Goal: Share content: Share content

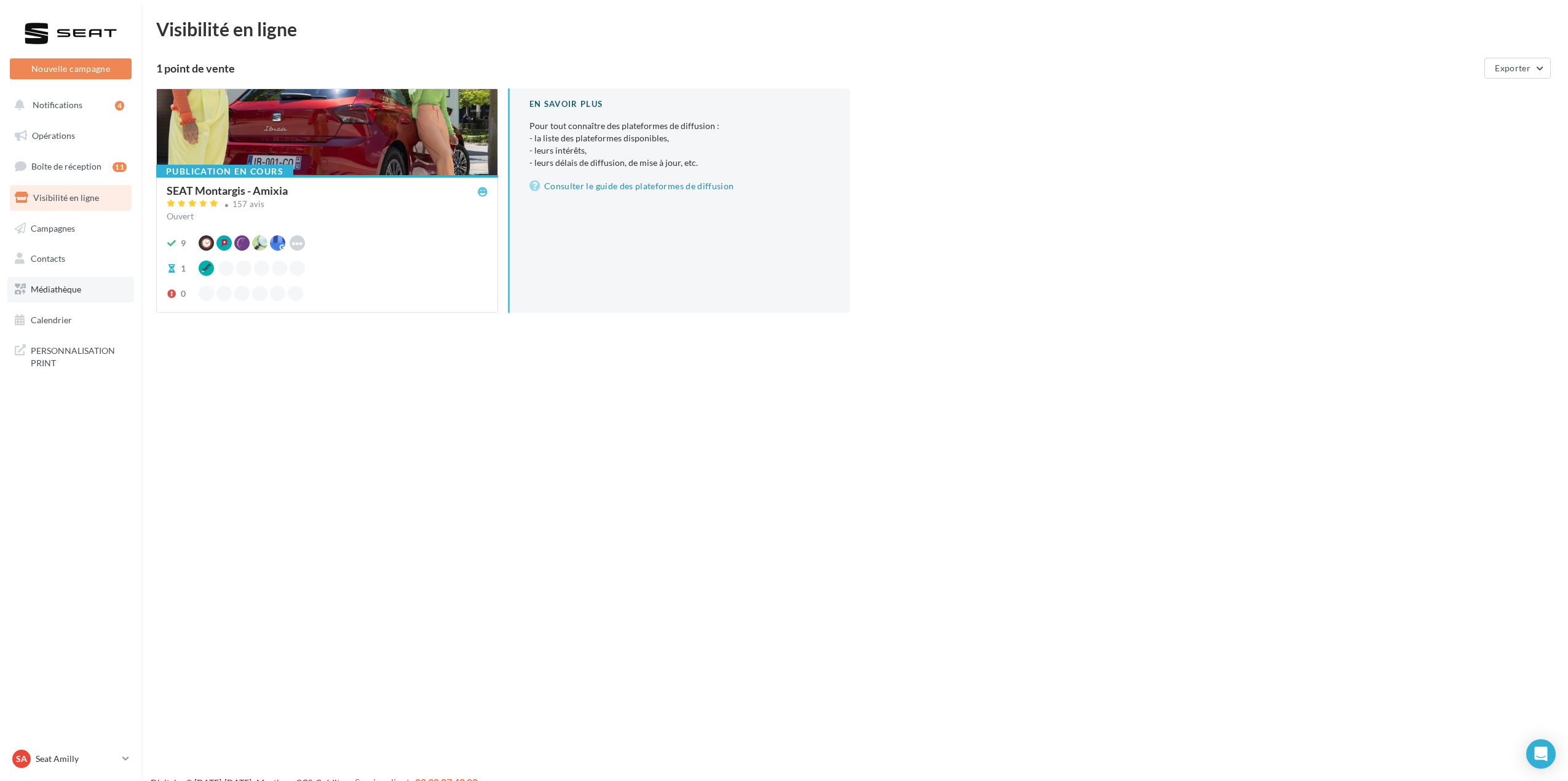
click at [57, 290] on span "Médiathèque" at bounding box center [55, 289] width 50 height 10
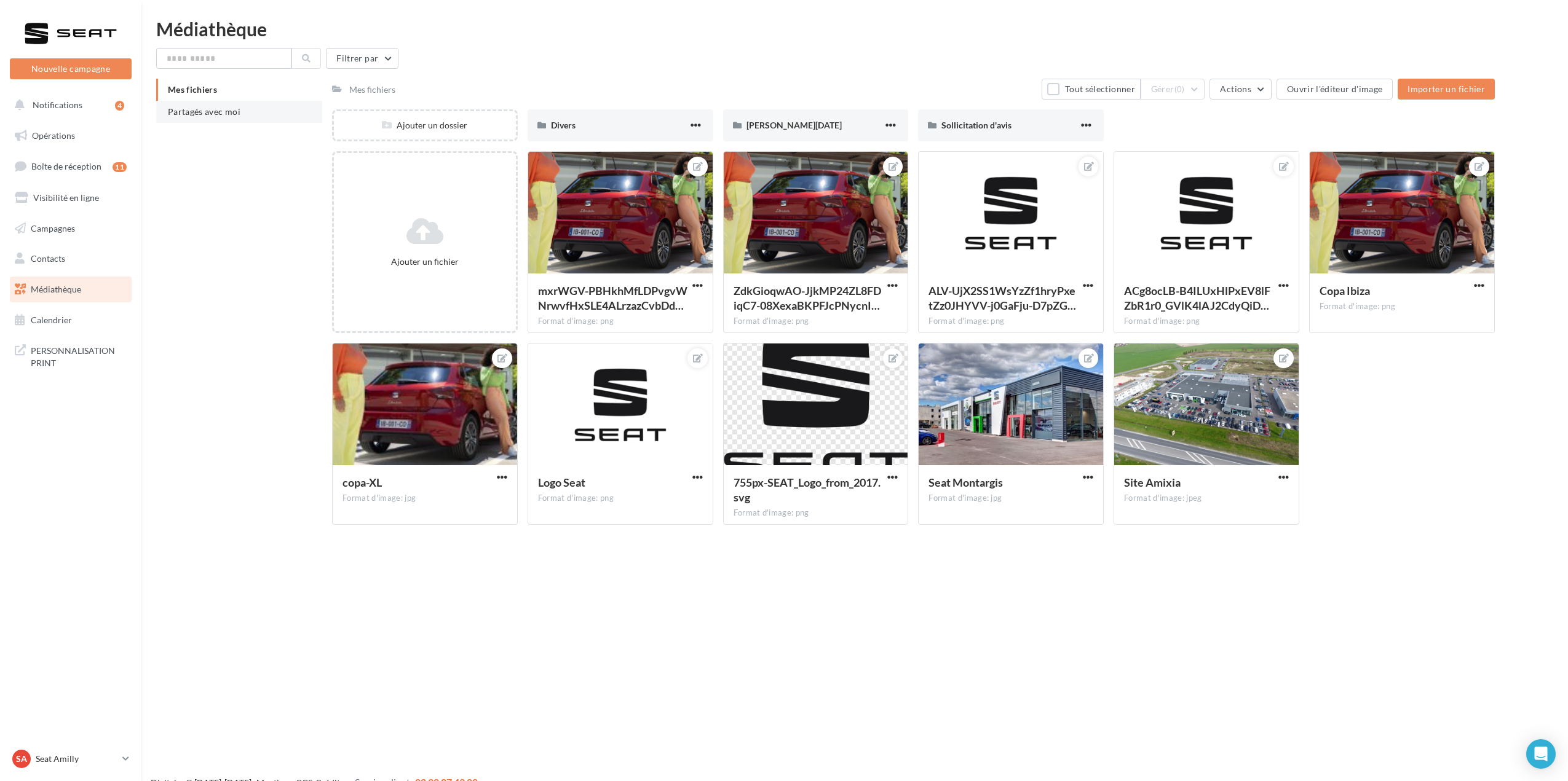
click at [220, 110] on span "Partagés avec moi" at bounding box center [204, 111] width 73 height 10
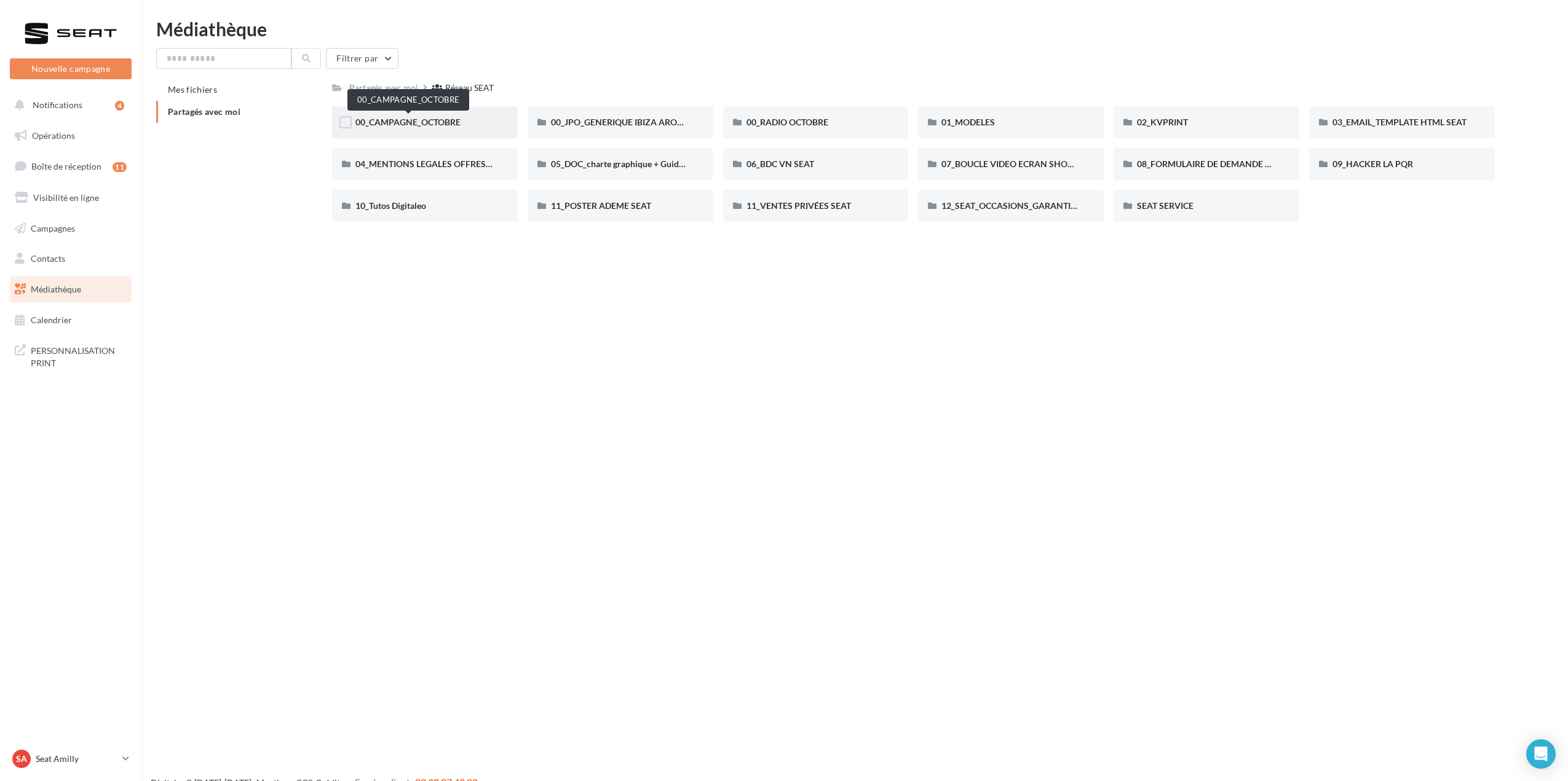
click at [423, 125] on span "00_CAMPAGNE_OCTOBRE" at bounding box center [408, 122] width 105 height 10
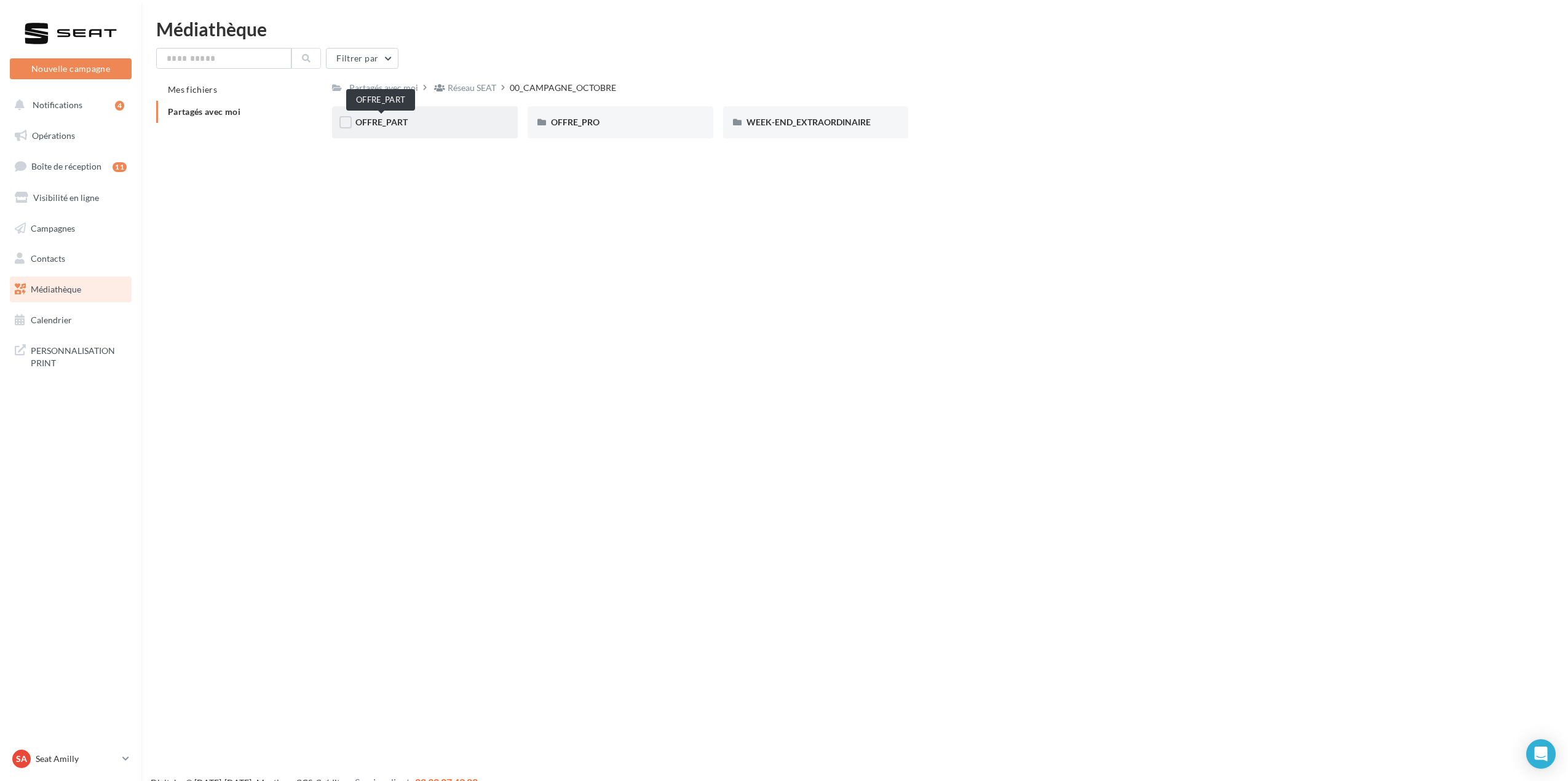
click at [402, 127] on span "OFFRE_PART" at bounding box center [382, 122] width 52 height 10
click at [764, 129] on div "IBIZA" at bounding box center [816, 122] width 139 height 12
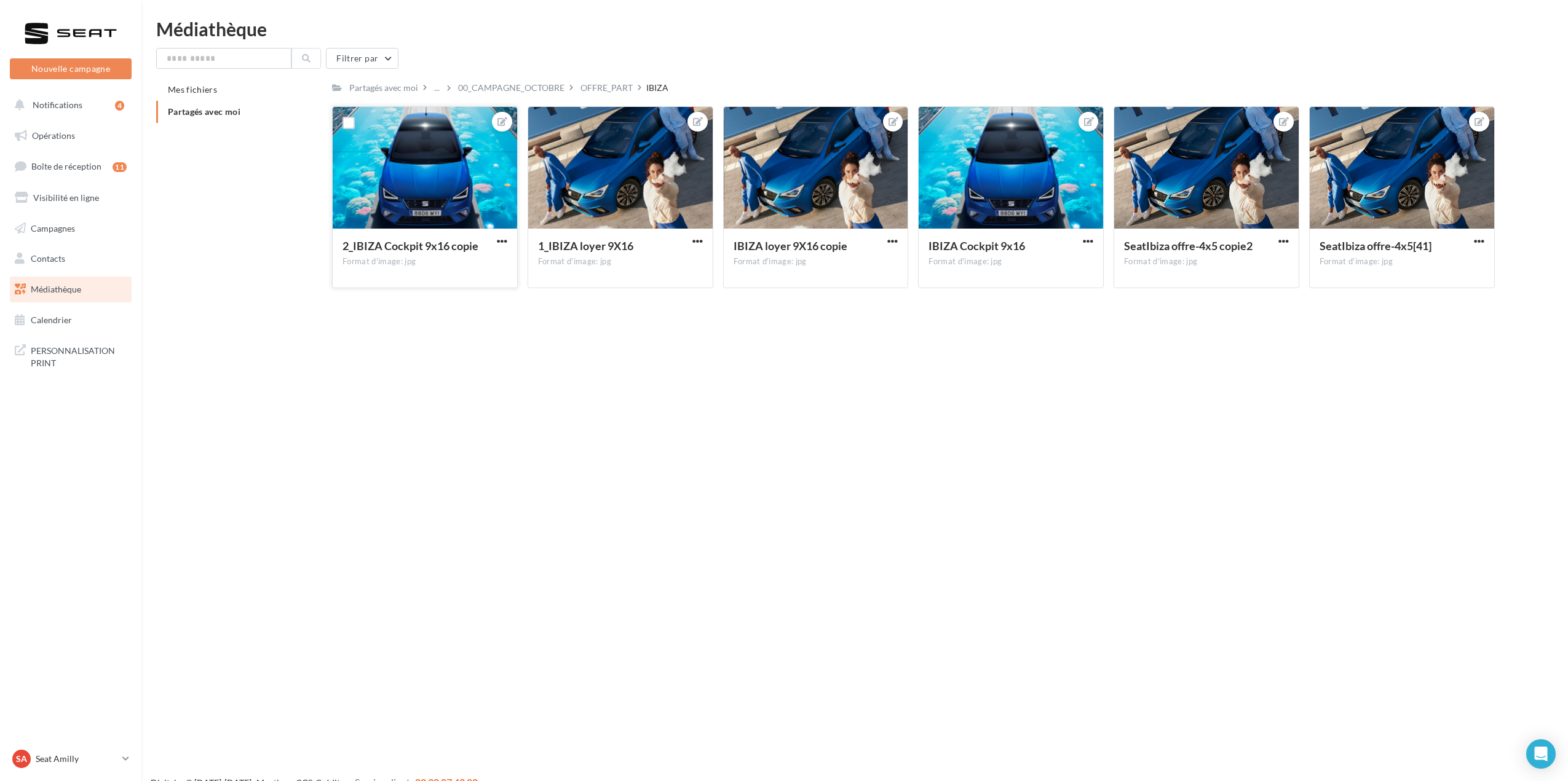
click at [495, 236] on div at bounding box center [502, 241] width 15 height 12
click at [497, 238] on span "button" at bounding box center [502, 241] width 10 height 10
click at [479, 287] on button "Télécharger" at bounding box center [445, 297] width 130 height 32
click at [696, 244] on span "button" at bounding box center [697, 241] width 10 height 10
click at [691, 268] on button "Ouvrir l'éditeur d'image" at bounding box center [641, 266] width 130 height 32
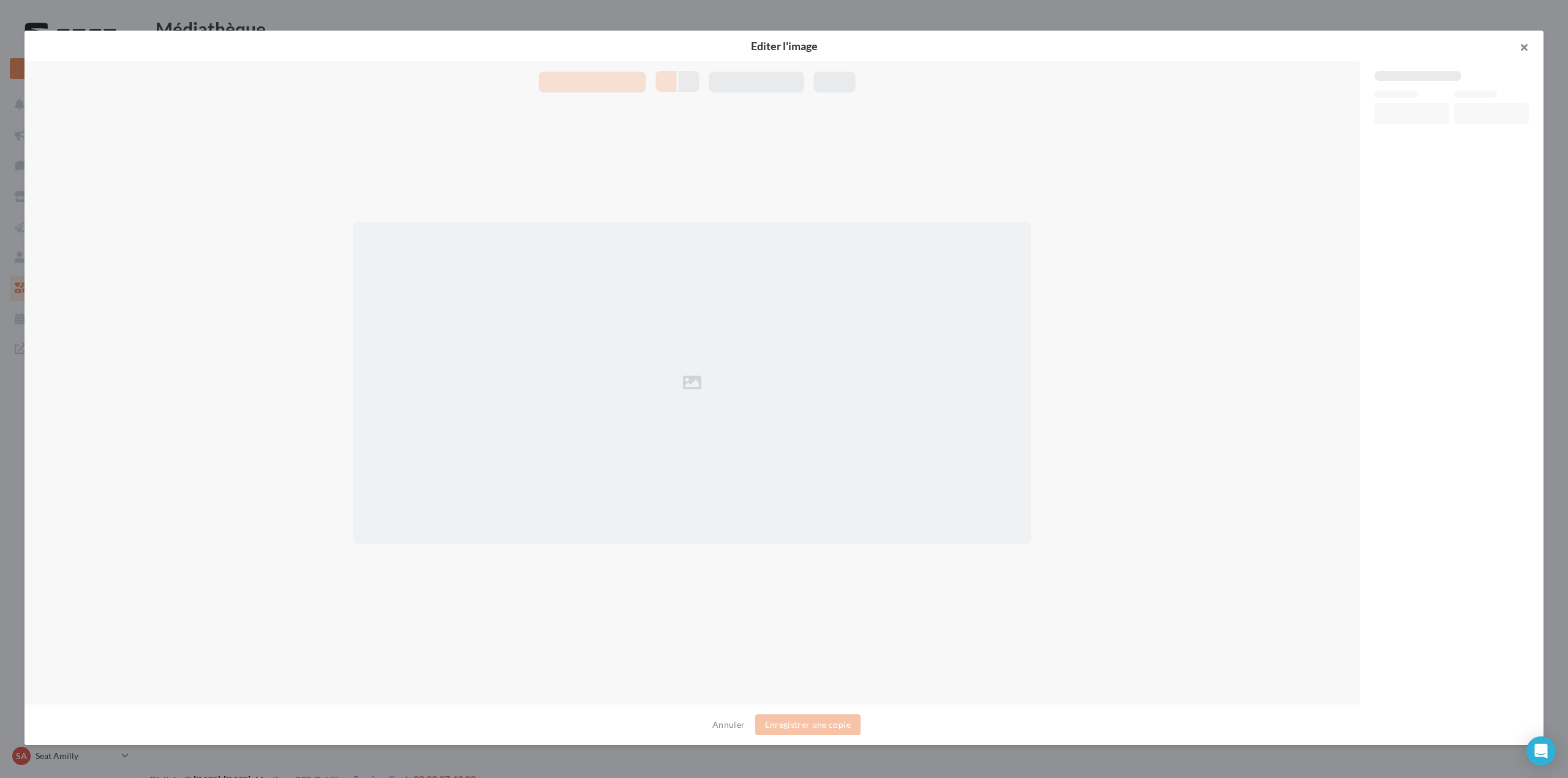
click at [1523, 44] on button "button" at bounding box center [1518, 49] width 49 height 37
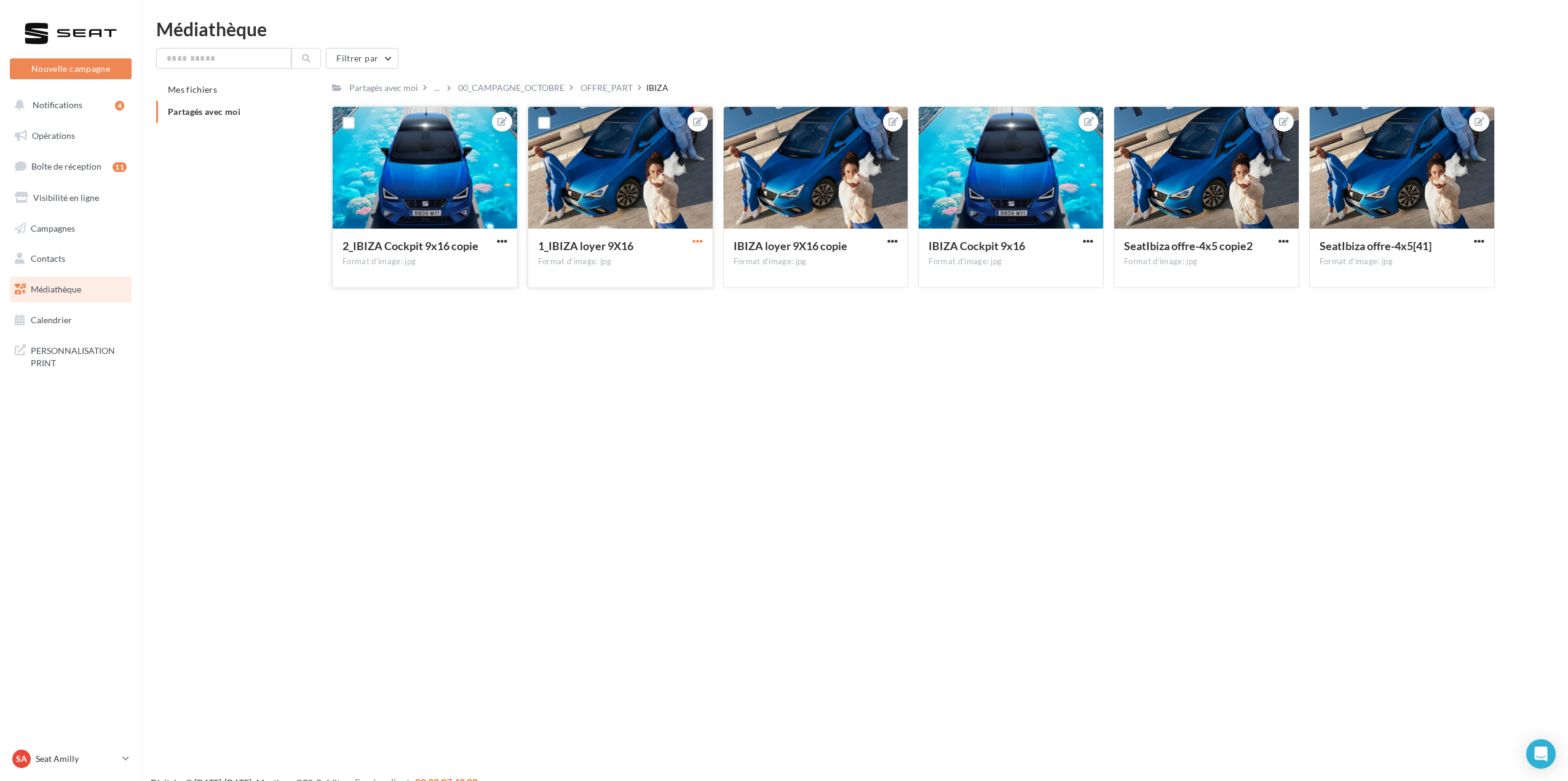
click at [697, 239] on span "button" at bounding box center [697, 241] width 10 height 10
click at [636, 269] on button "Ouvrir l'éditeur d'image" at bounding box center [641, 266] width 130 height 32
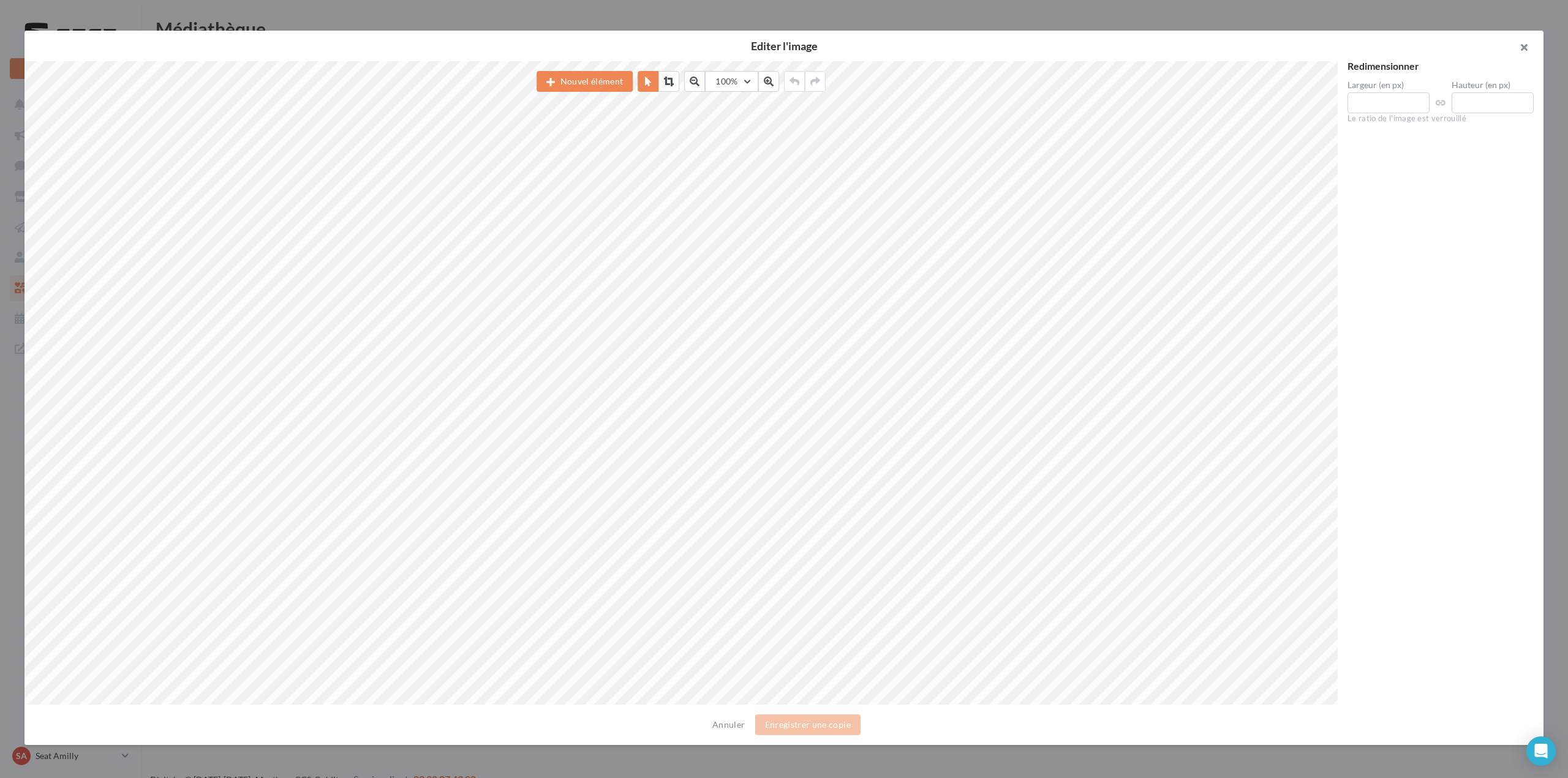
click at [1527, 46] on button "button" at bounding box center [1518, 49] width 49 height 37
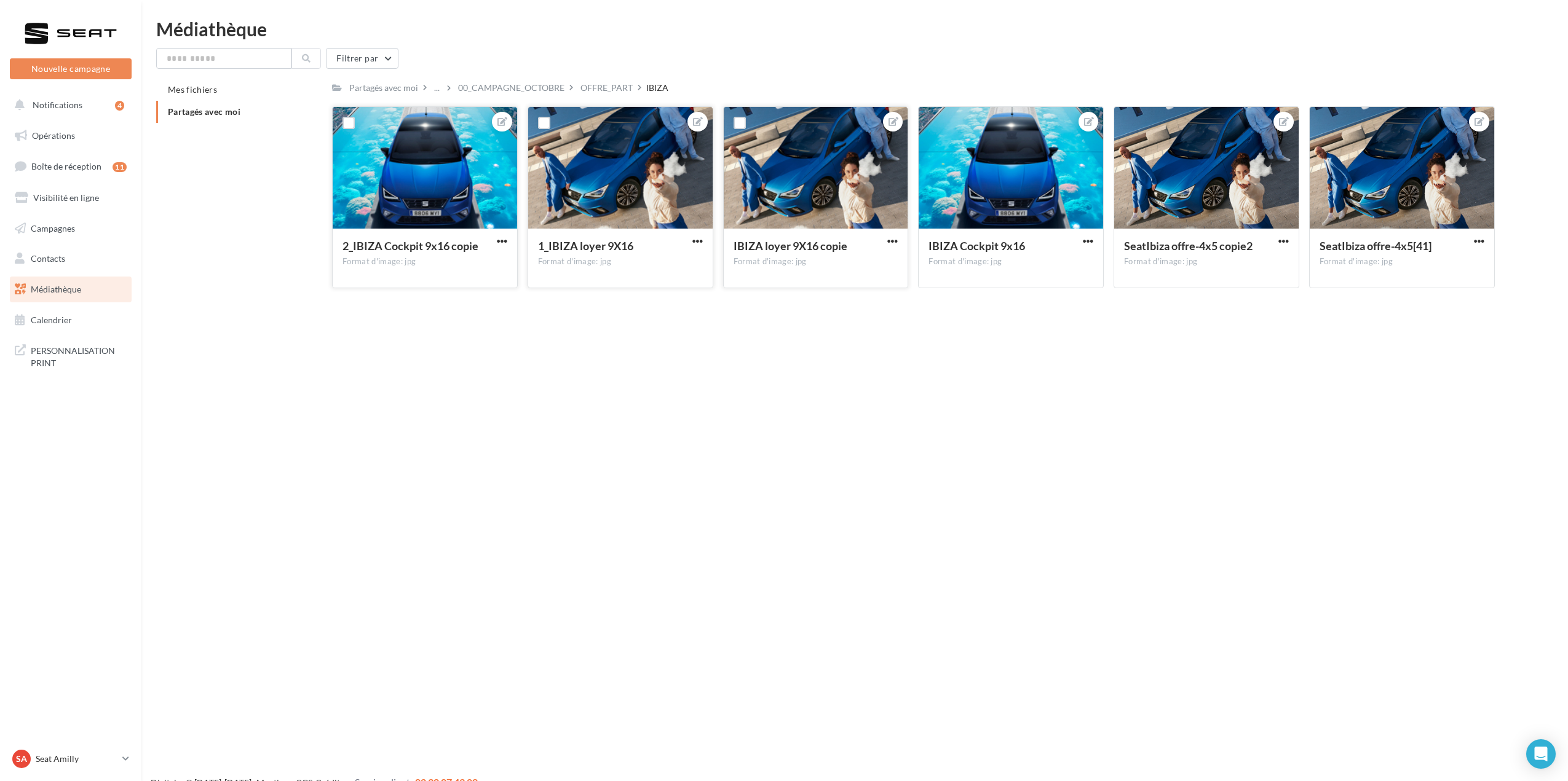
click at [899, 239] on button "button" at bounding box center [892, 241] width 15 height 12
click at [896, 122] on icon at bounding box center [893, 122] width 10 height 9
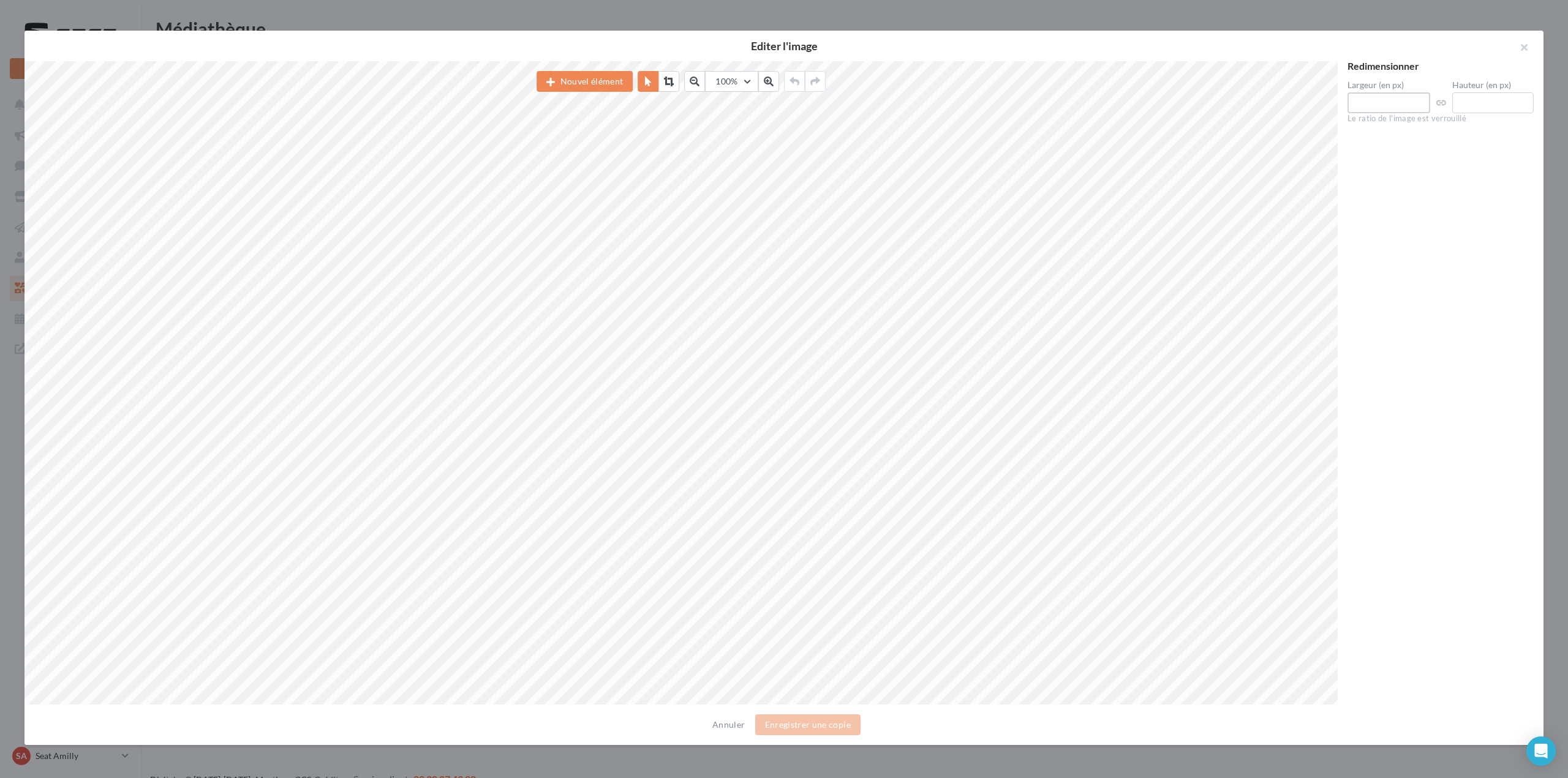
click at [1380, 112] on input "****" at bounding box center [1388, 103] width 83 height 21
click at [1395, 105] on input "****" at bounding box center [1388, 103] width 83 height 21
type input "***"
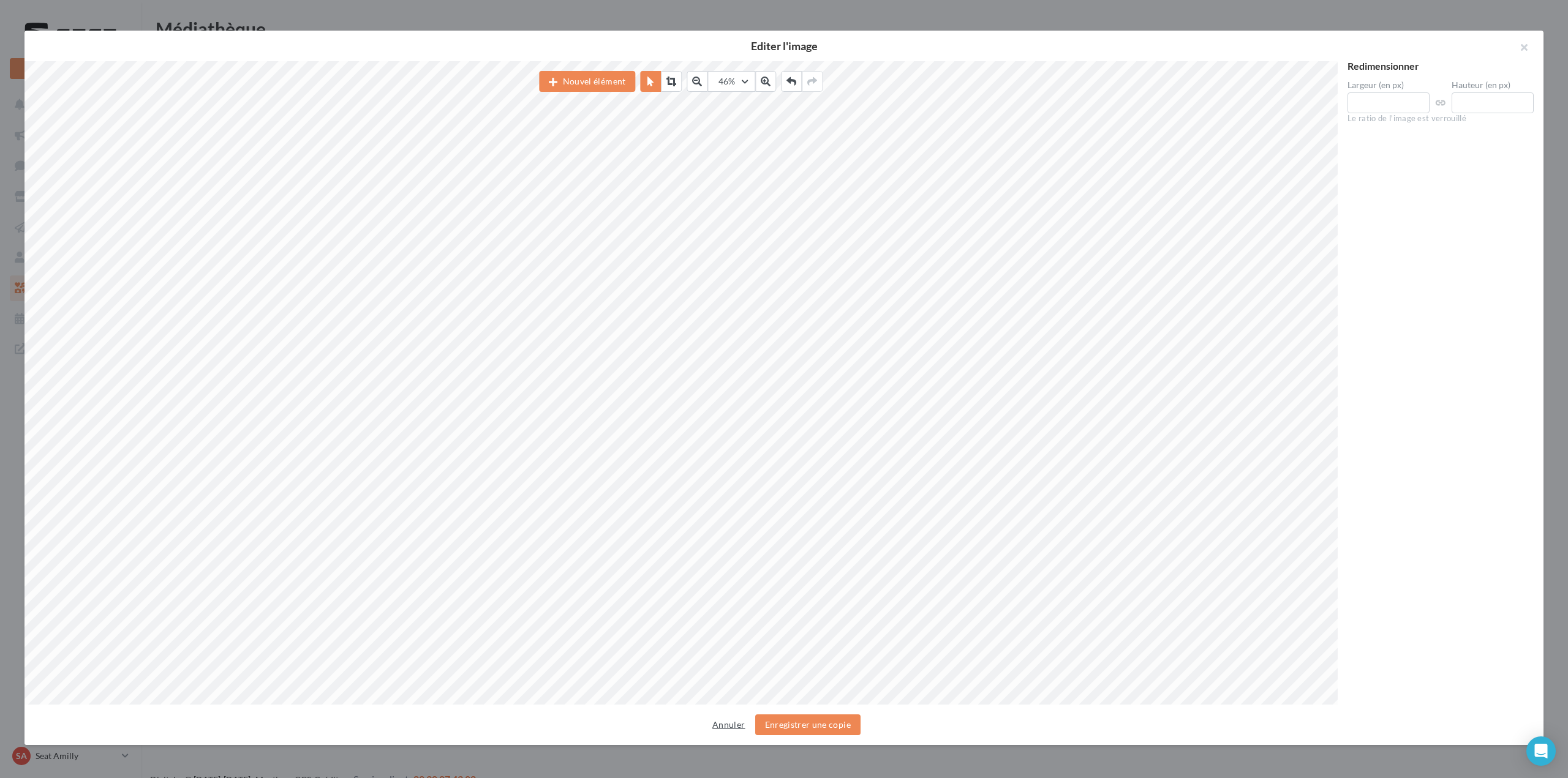
click at [734, 718] on button "Annuler" at bounding box center [728, 725] width 43 height 15
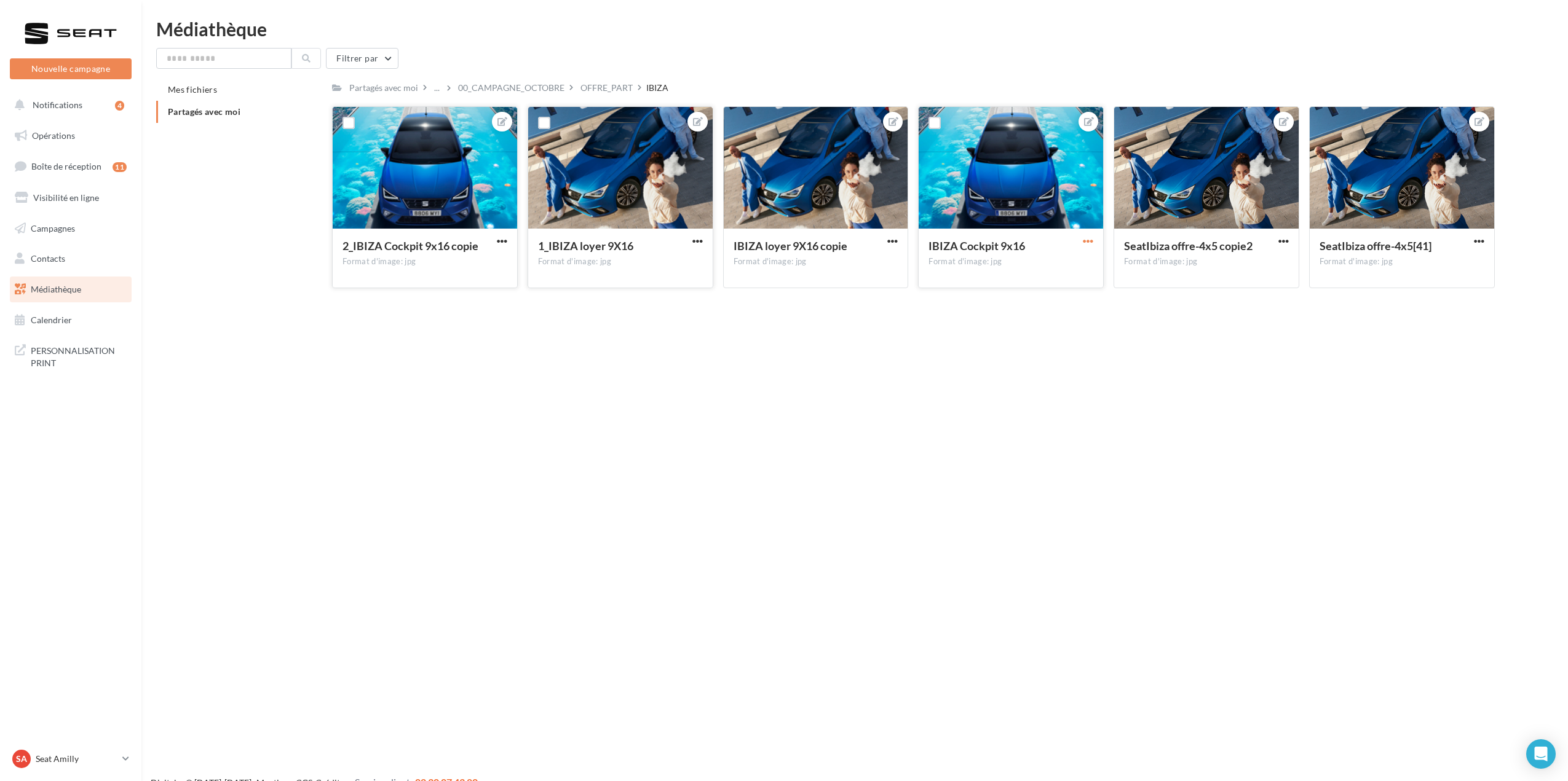
click at [1083, 237] on span "button" at bounding box center [1088, 241] width 10 height 10
click at [1072, 266] on button "Ouvrir l'éditeur d'image" at bounding box center [1031, 266] width 130 height 32
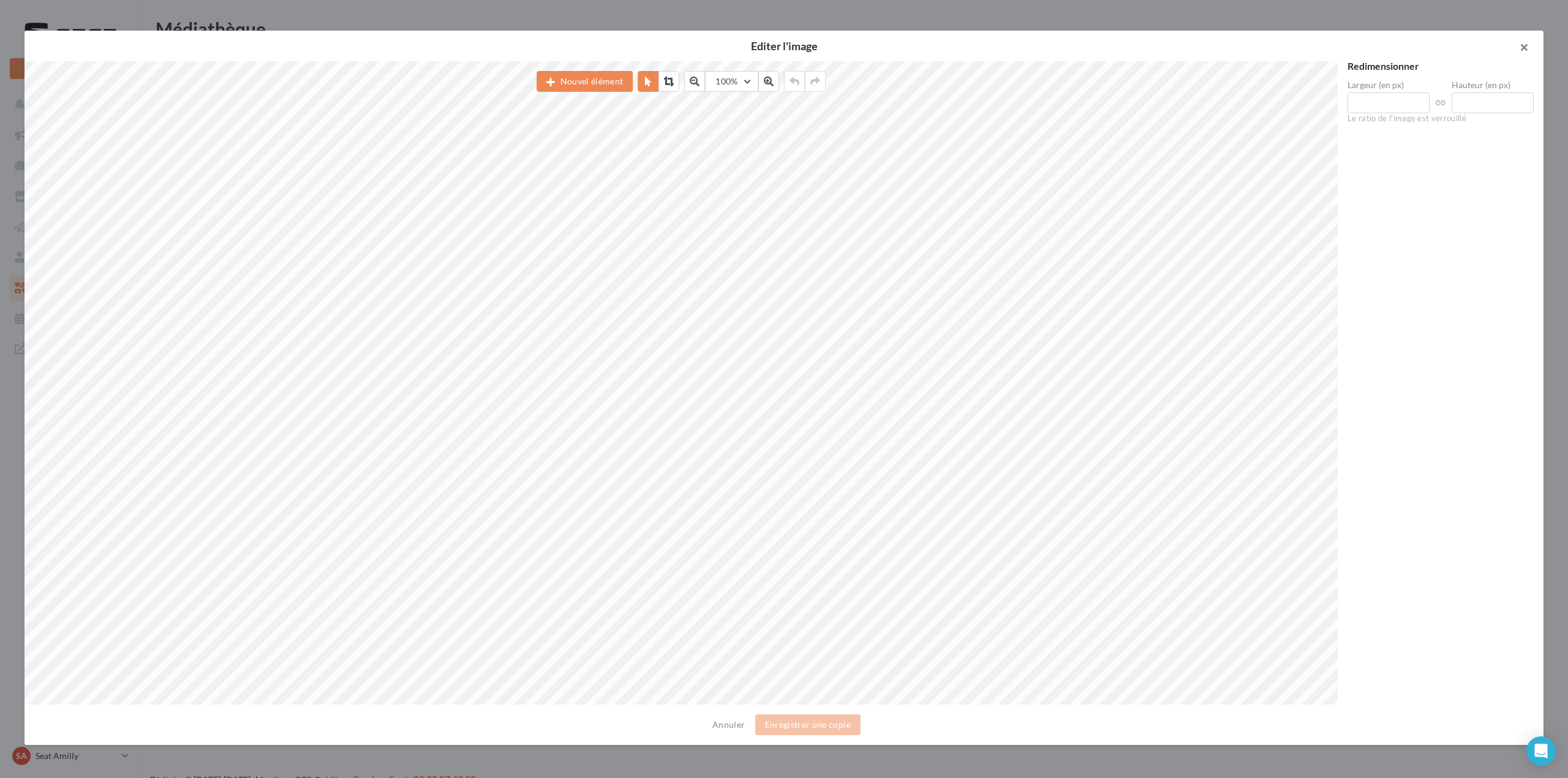
click at [1522, 43] on button "button" at bounding box center [1518, 49] width 49 height 37
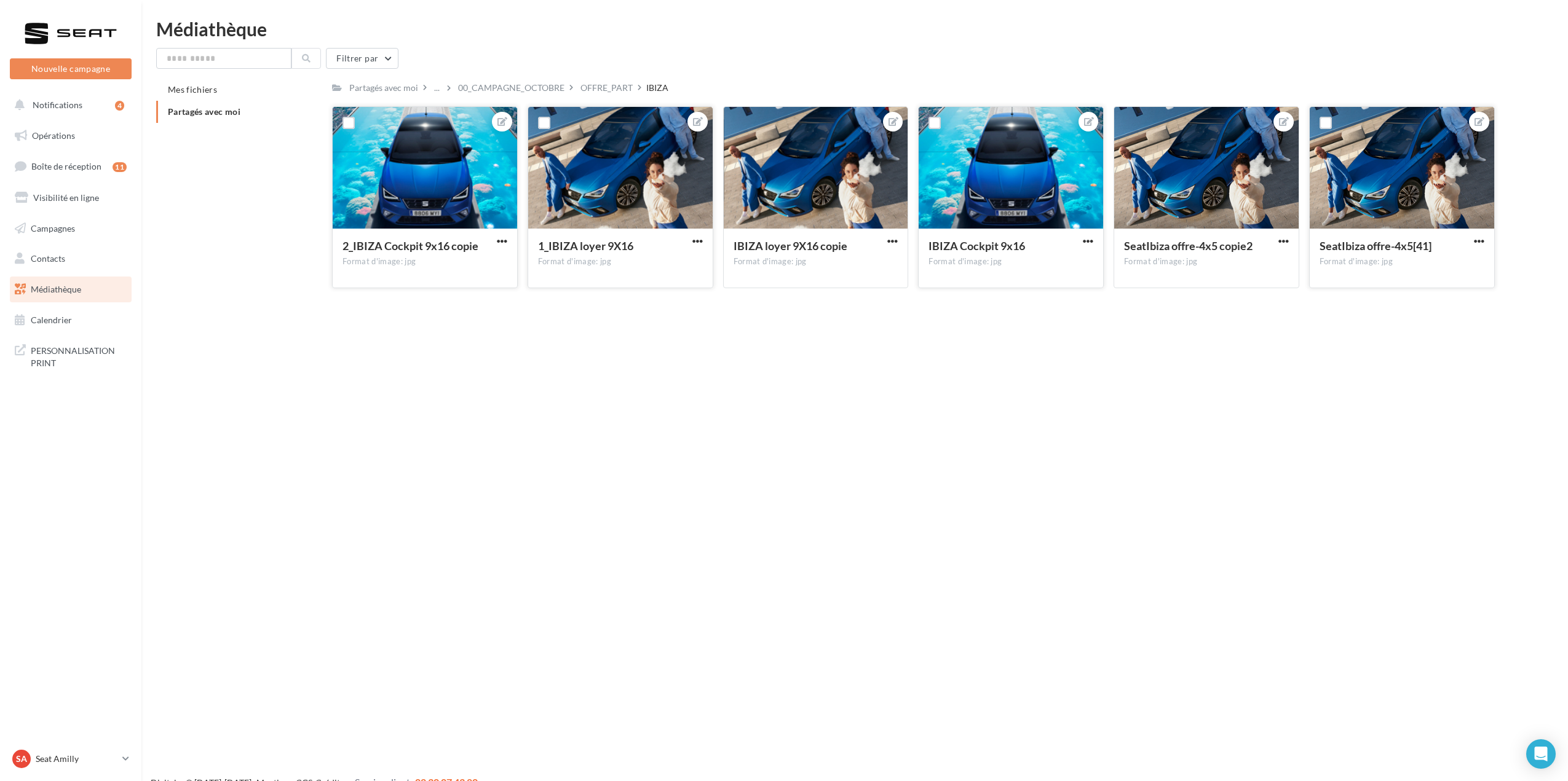
click at [1467, 243] on div "SeatIbiza offre-4x5[41]" at bounding box center [1394, 247] width 150 height 18
click at [1474, 241] on span "button" at bounding box center [1479, 241] width 10 height 10
click at [1458, 257] on button "Ouvrir l'éditeur d'image" at bounding box center [1422, 266] width 130 height 32
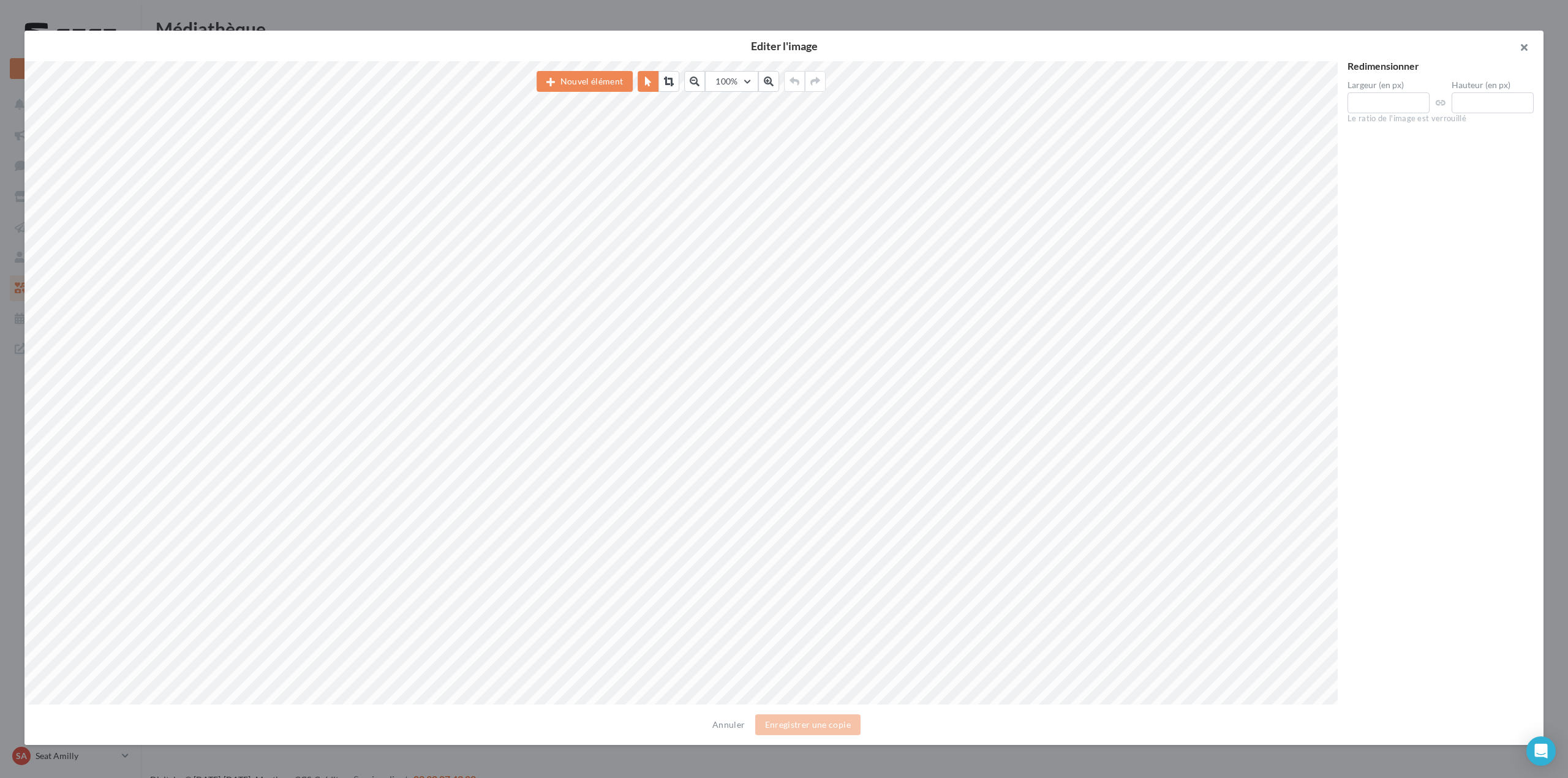
click at [1523, 41] on button "button" at bounding box center [1518, 49] width 49 height 37
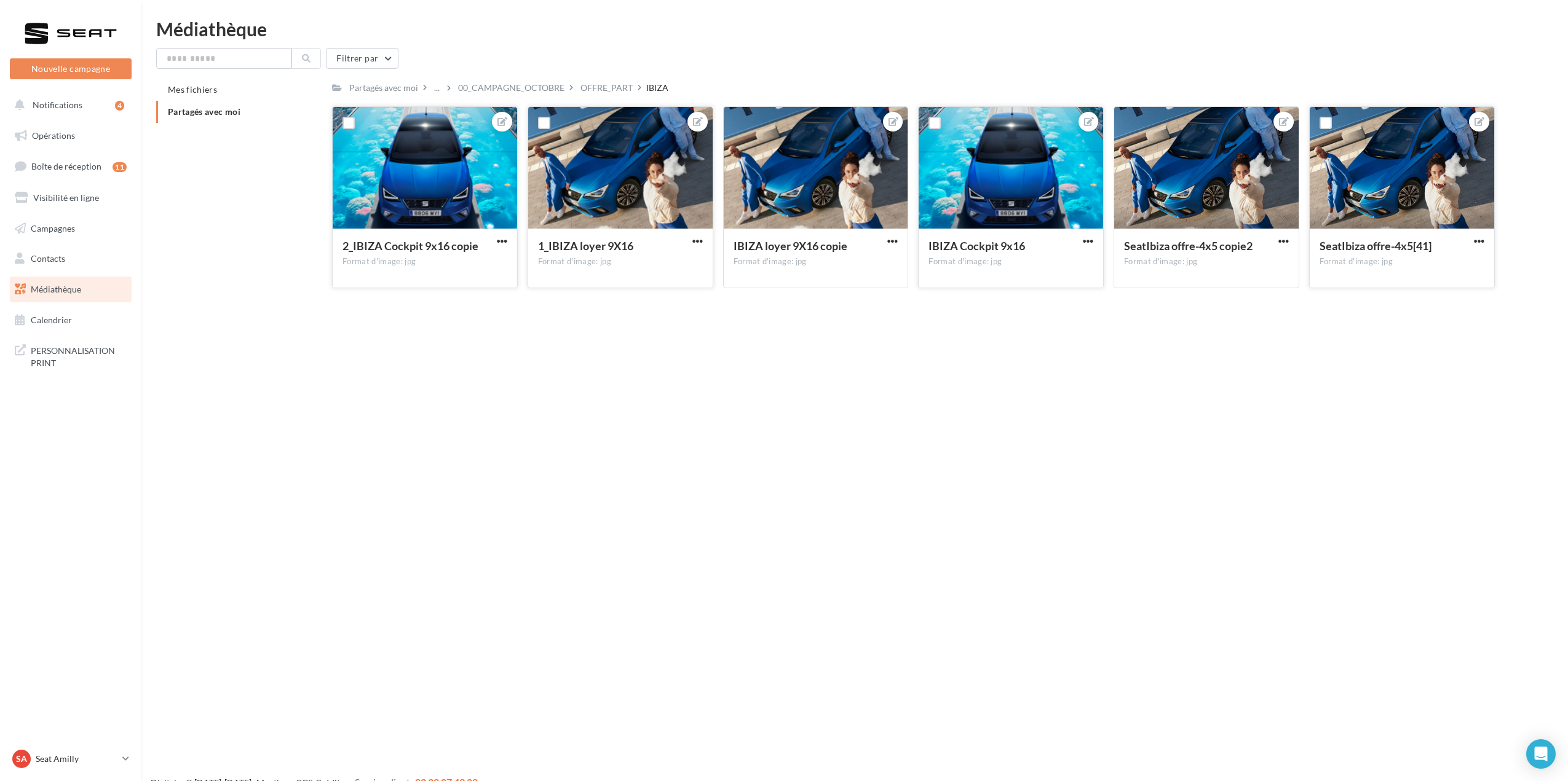
click at [69, 295] on link "Médiathèque" at bounding box center [71, 289] width 127 height 26
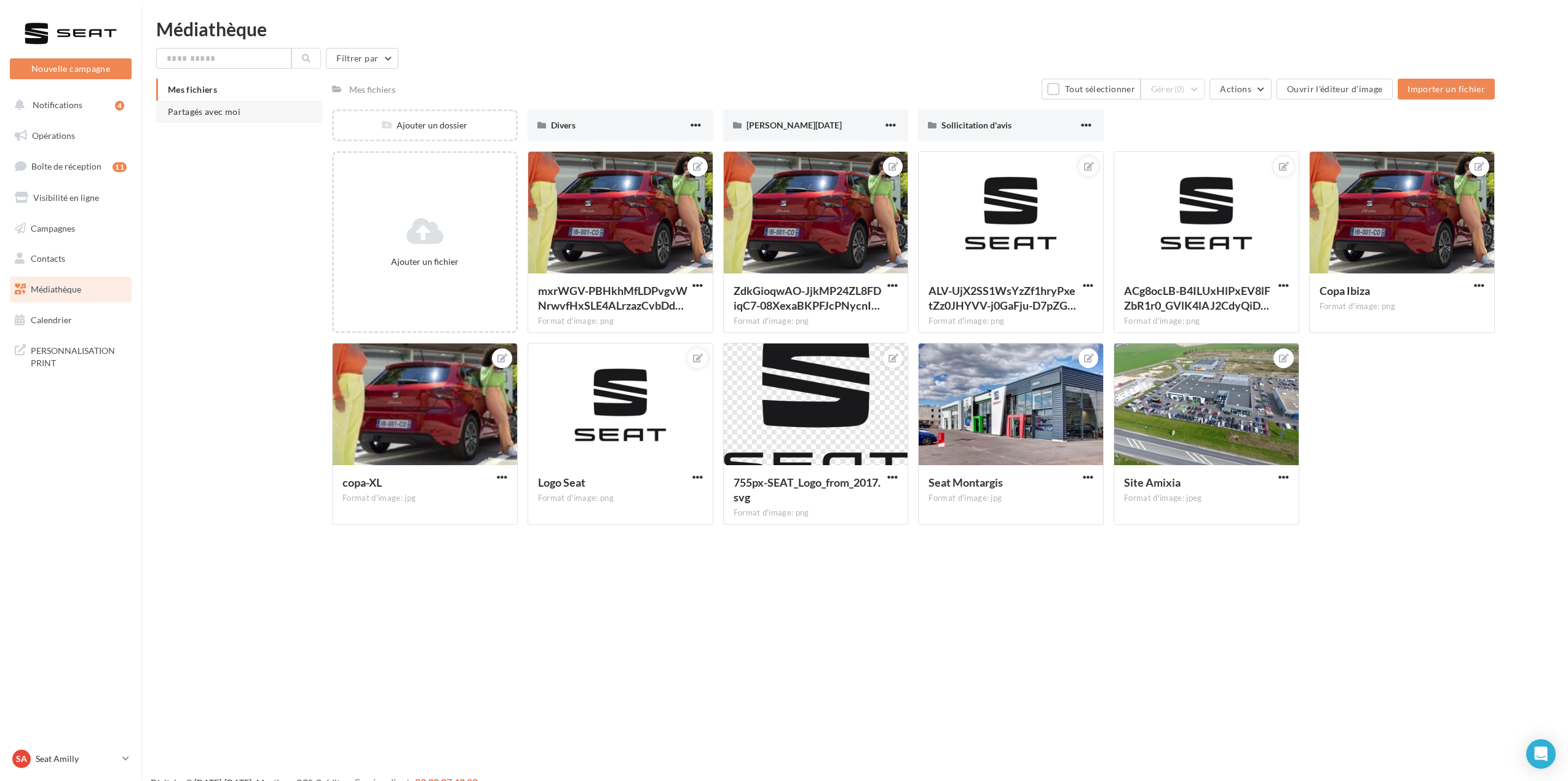
click at [190, 110] on span "Partagés avec moi" at bounding box center [204, 111] width 73 height 10
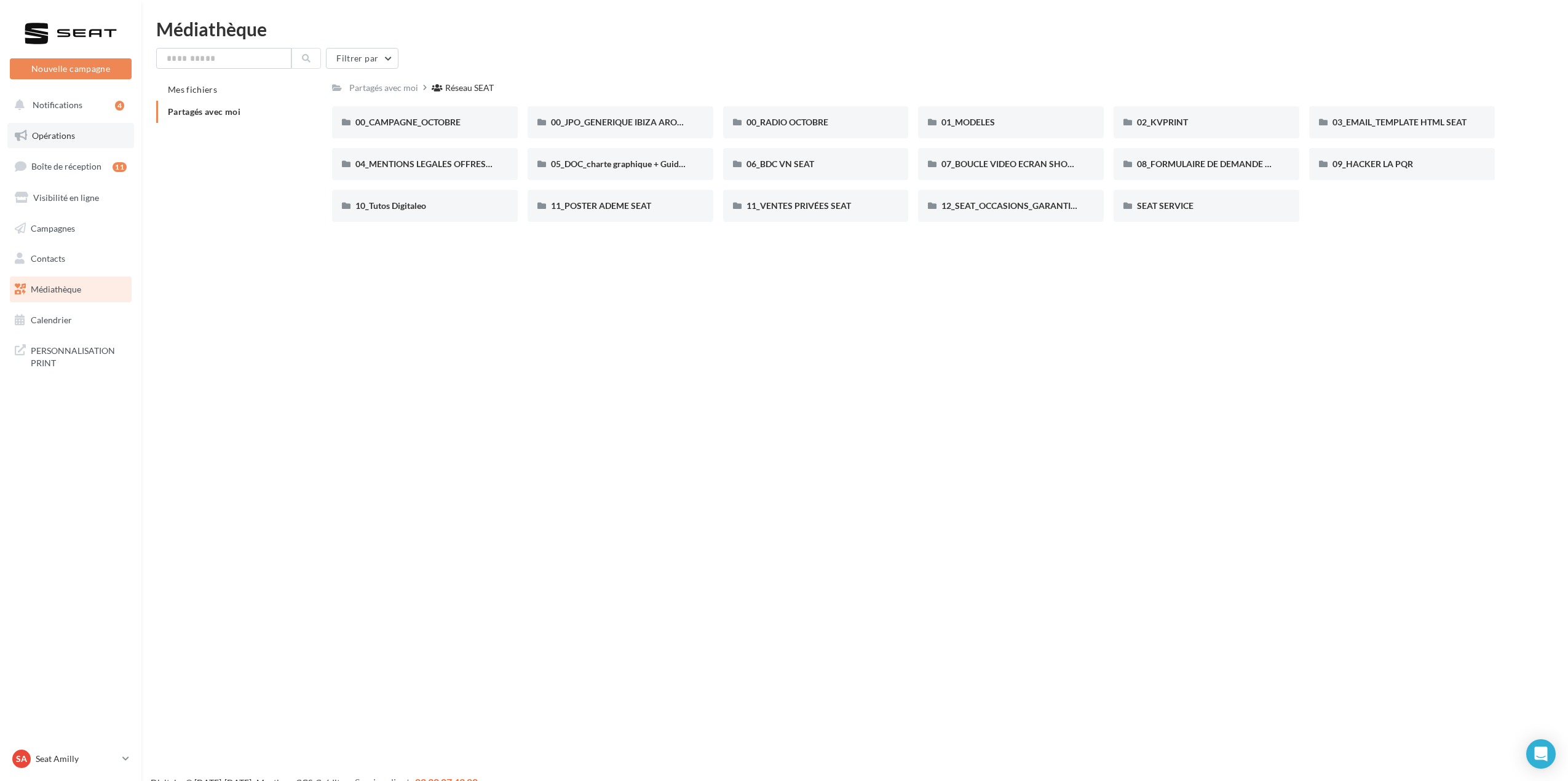
click at [68, 128] on link "Opérations" at bounding box center [71, 136] width 127 height 26
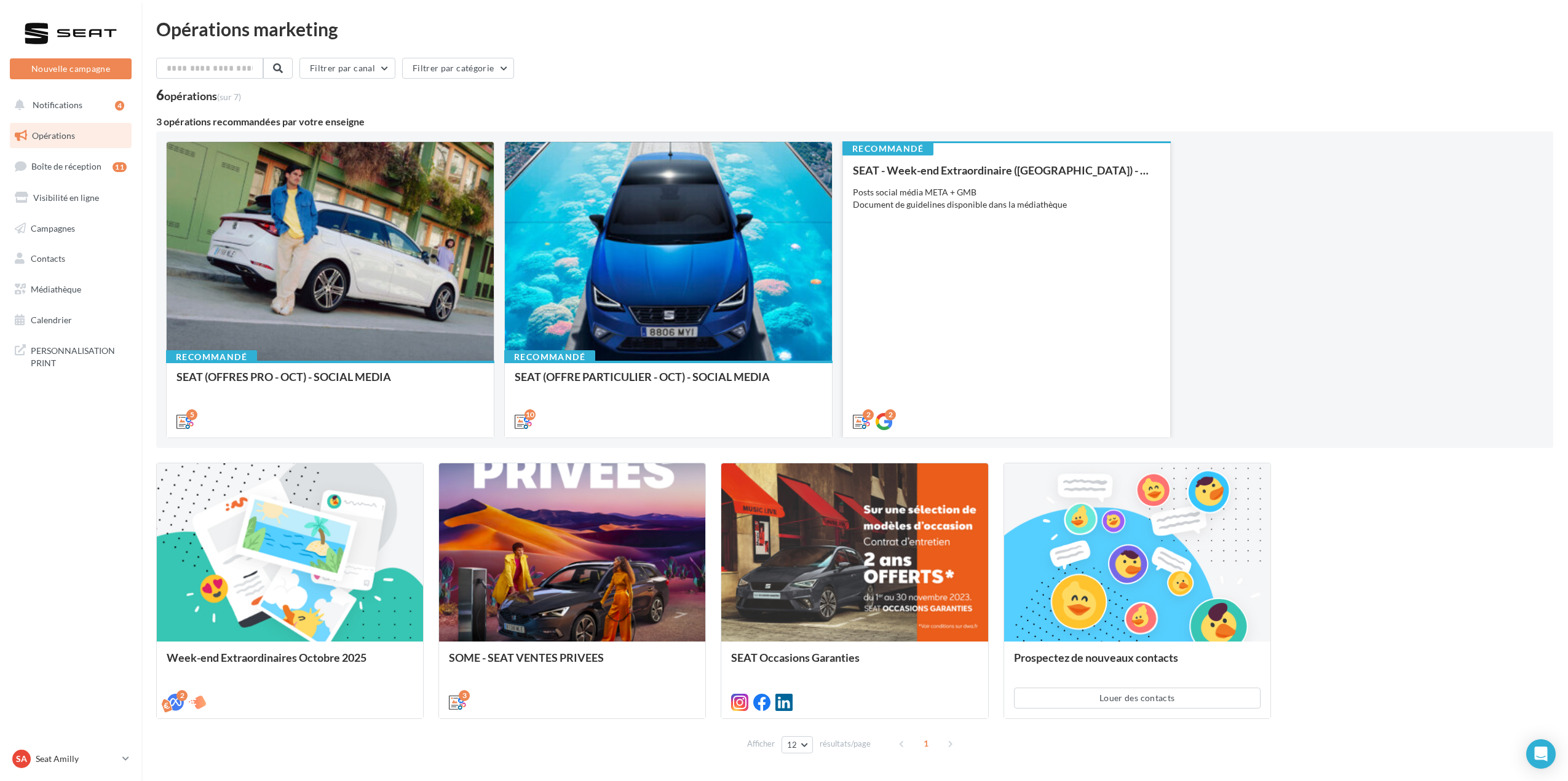
click at [902, 200] on div "Posts social média META + GMB Document de guidelines disponible dans la médiath…" at bounding box center [1006, 198] width 307 height 25
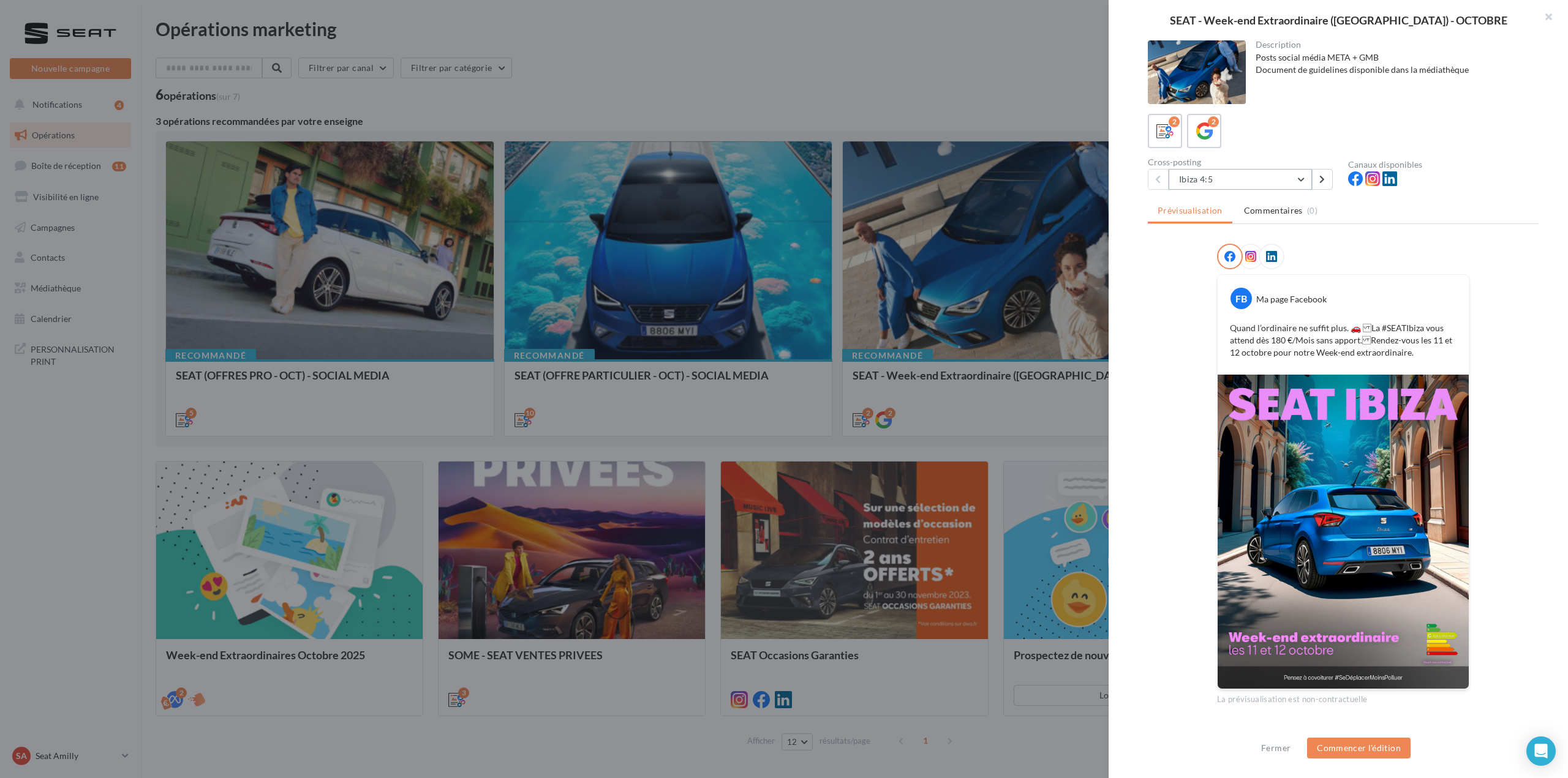
click at [1285, 176] on button "Ibiza 4:5" at bounding box center [1240, 179] width 143 height 21
drag, startPoint x: 1349, startPoint y: 449, endPoint x: 1498, endPoint y: 268, distance: 234.4
click at [1498, 268] on div at bounding box center [1343, 259] width 390 height 30
drag, startPoint x: 1230, startPoint y: 332, endPoint x: 1434, endPoint y: 366, distance: 206.8
click at [1434, 366] on div "FB Ma page Facebook Quand l’ordinaire ne suffit plus. 🚗 La #SEATIbiza vous att…" at bounding box center [1343, 324] width 251 height 100
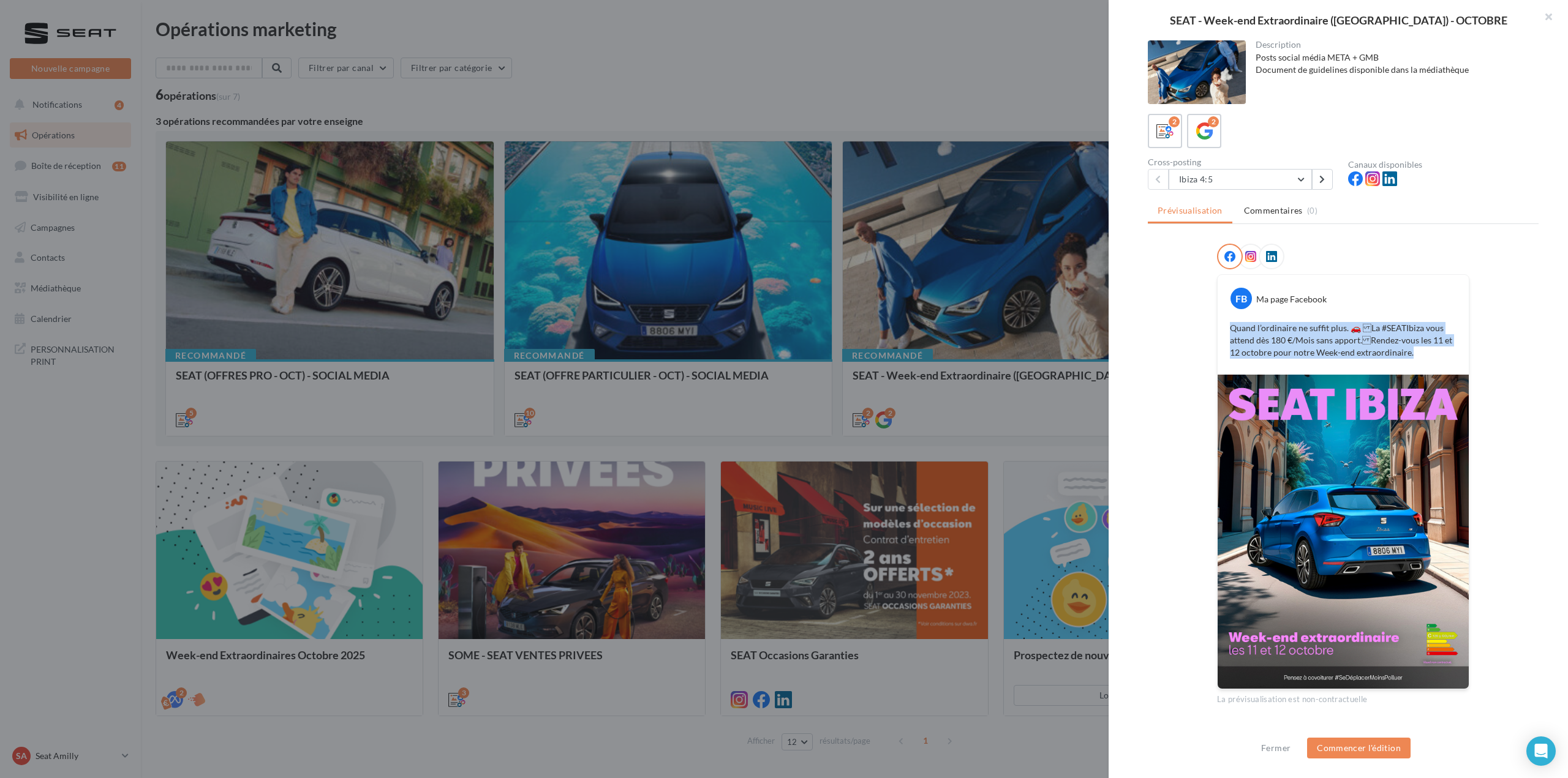
copy p "Quand l’ordinaire ne suffit plus. 🚗 La #SEATIbiza vous attend dès 180 €/Mois s…"
click at [1436, 314] on div "FB Ma page Facebook Quand l’ordinaire ne suffit plus. 🚗 La #SEATIbiza vous att…" at bounding box center [1343, 324] width 251 height 100
click at [1302, 180] on button "Ibiza 4:5" at bounding box center [1240, 179] width 143 height 21
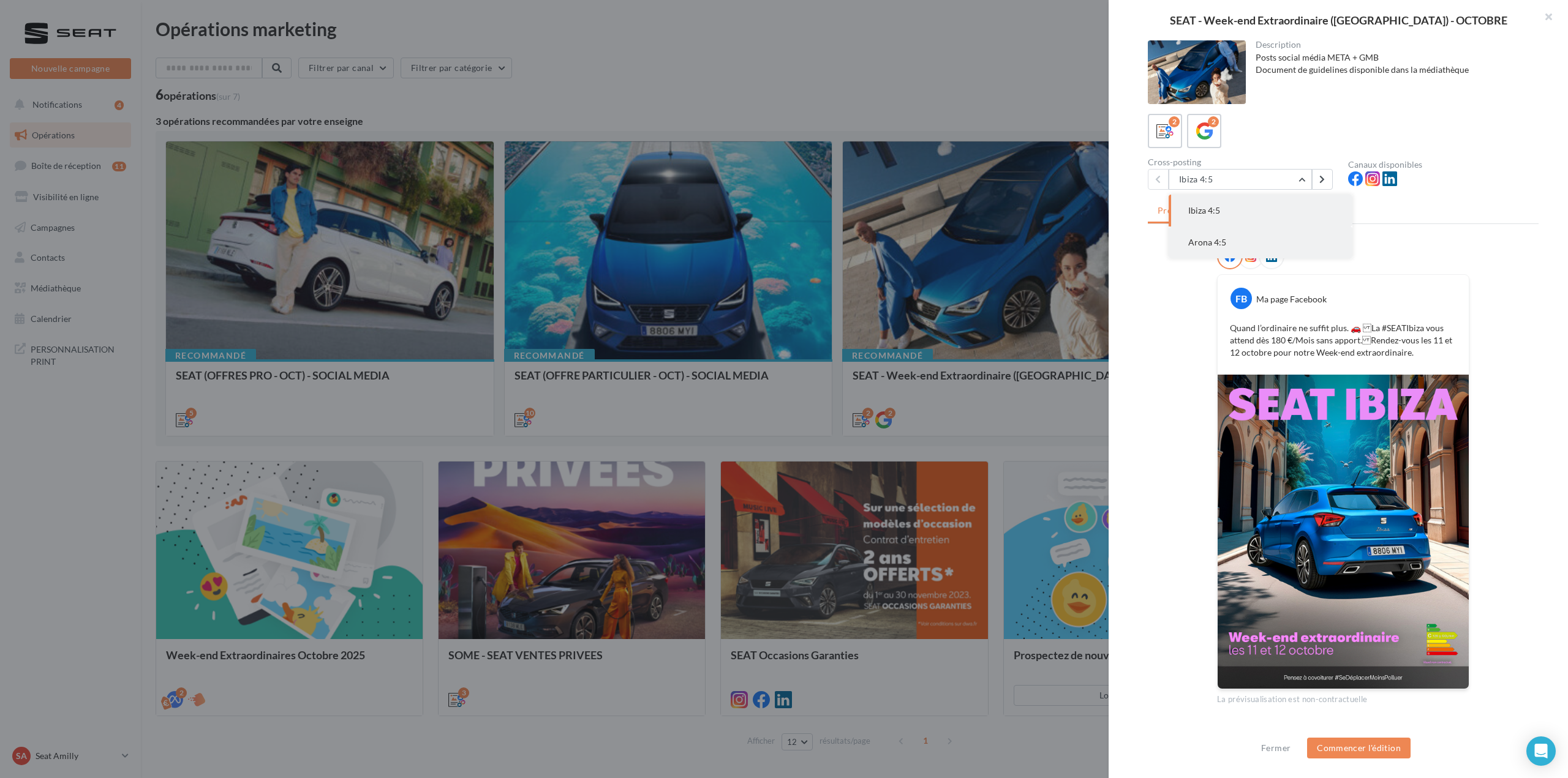
click at [1238, 234] on button "Arona 4:5" at bounding box center [1260, 242] width 183 height 32
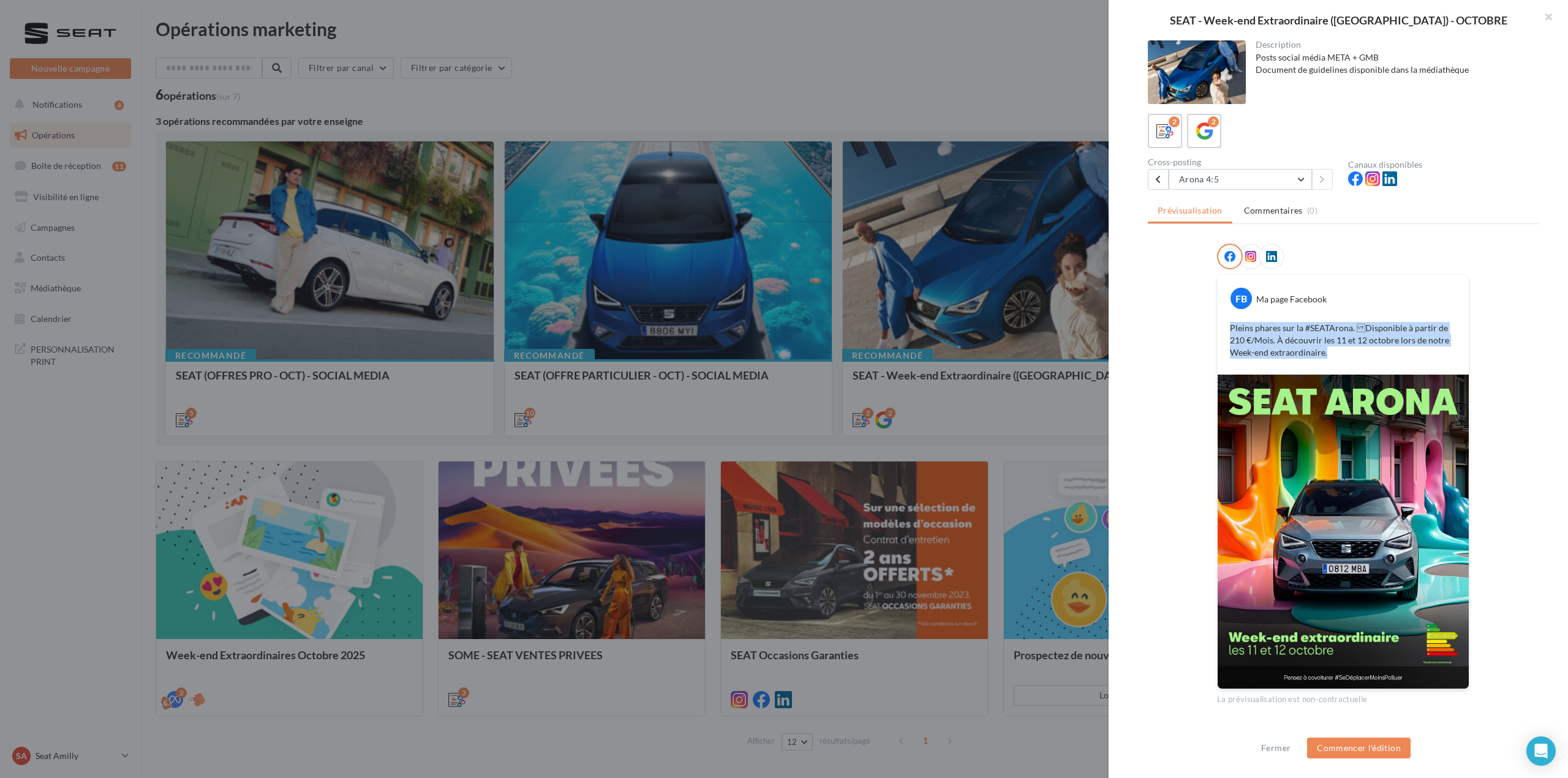
drag, startPoint x: 1225, startPoint y: 329, endPoint x: 1414, endPoint y: 360, distance: 191.5
click at [1414, 360] on div "Pleins phares sur la #SEATArona. Disponible à partir de 210 €/Mois. À découvri…" at bounding box center [1343, 341] width 245 height 43
copy p "Pleins phares sur la #SEATArona. Disponible à partir de 210 €/Mois. À découvri…"
click at [1385, 253] on div at bounding box center [1343, 259] width 252 height 30
click at [1251, 264] on div at bounding box center [1251, 256] width 26 height 26
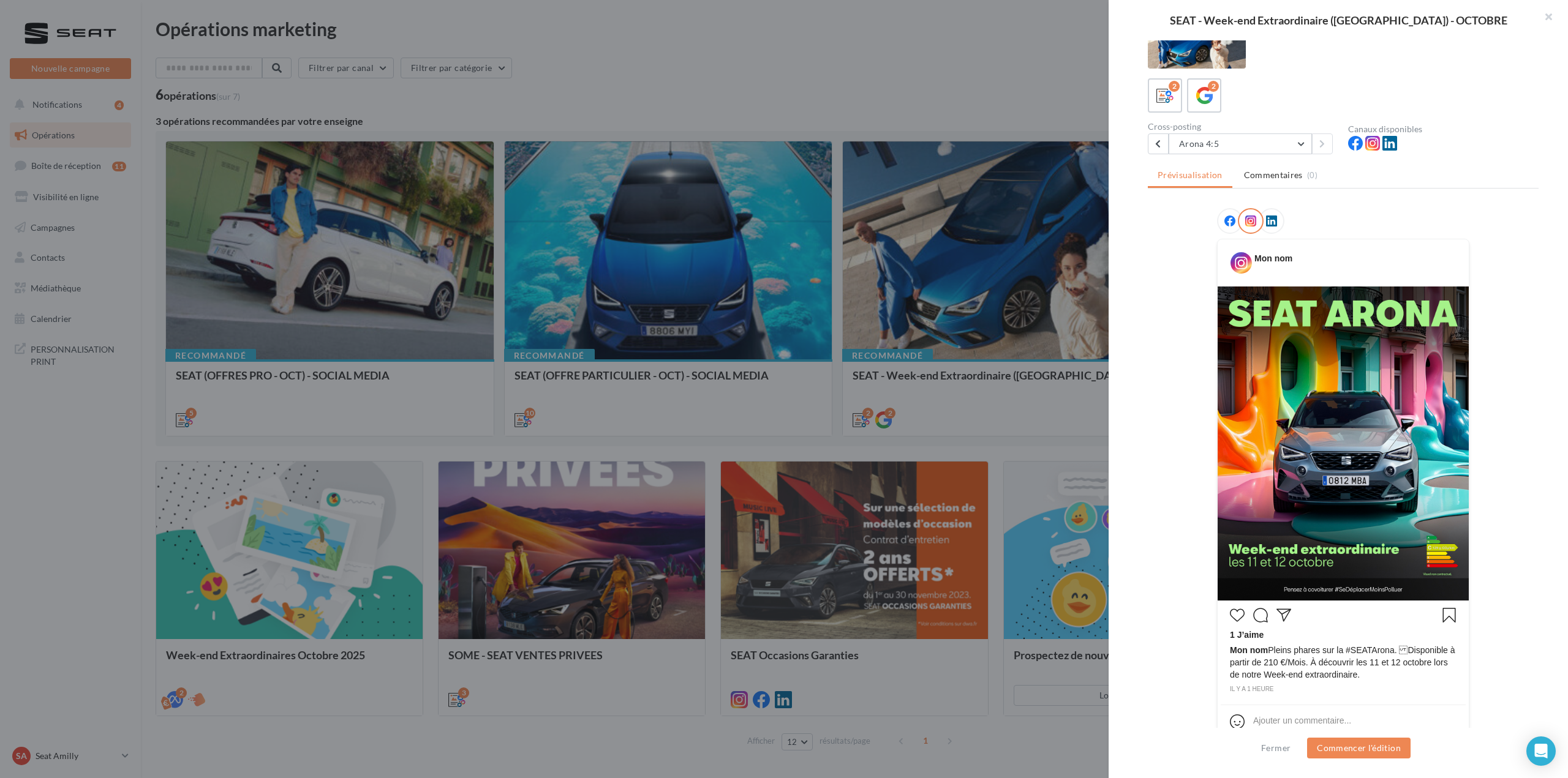
scroll to position [55, 0]
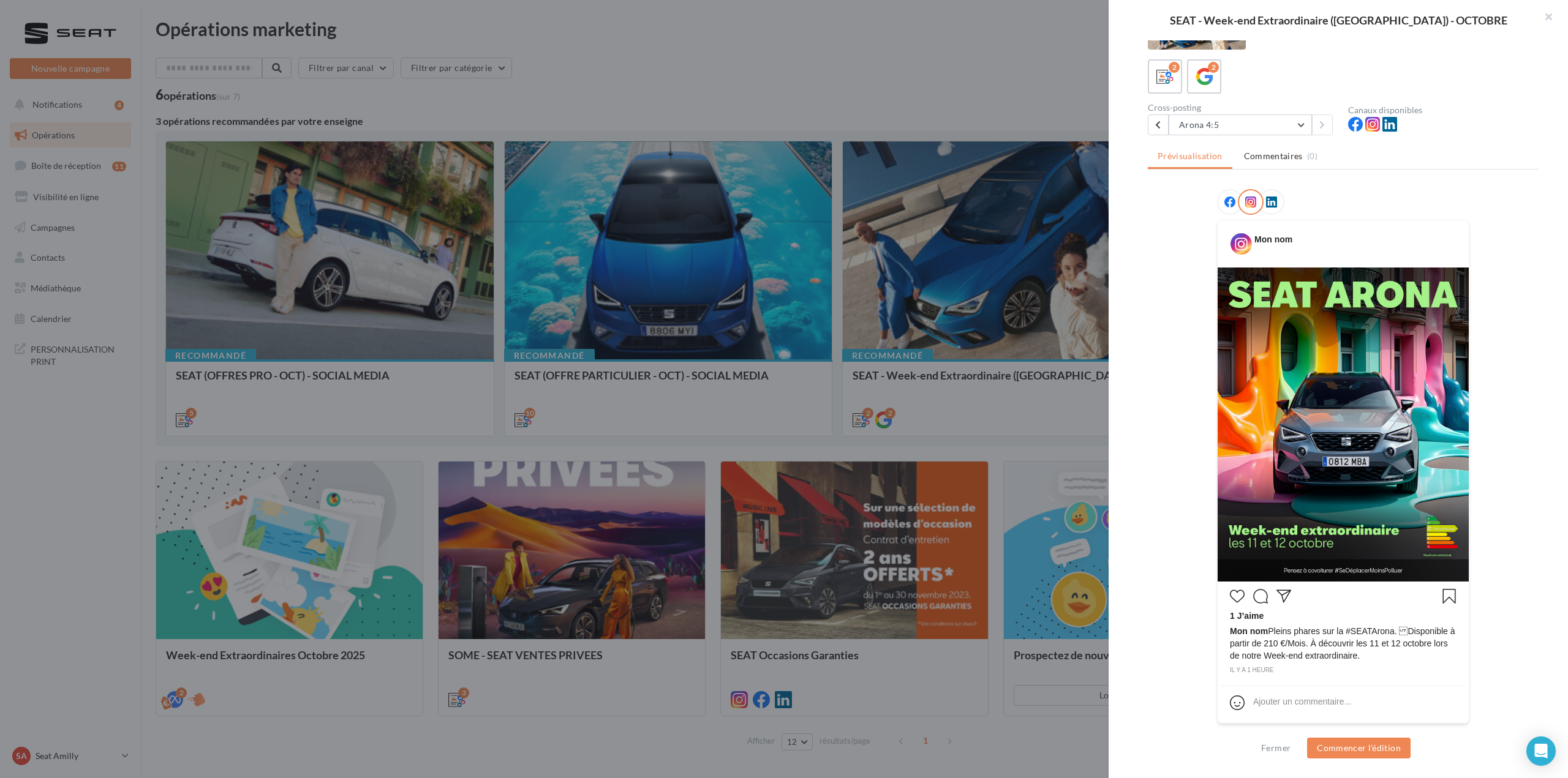
click at [1231, 199] on icon at bounding box center [1229, 202] width 11 height 11
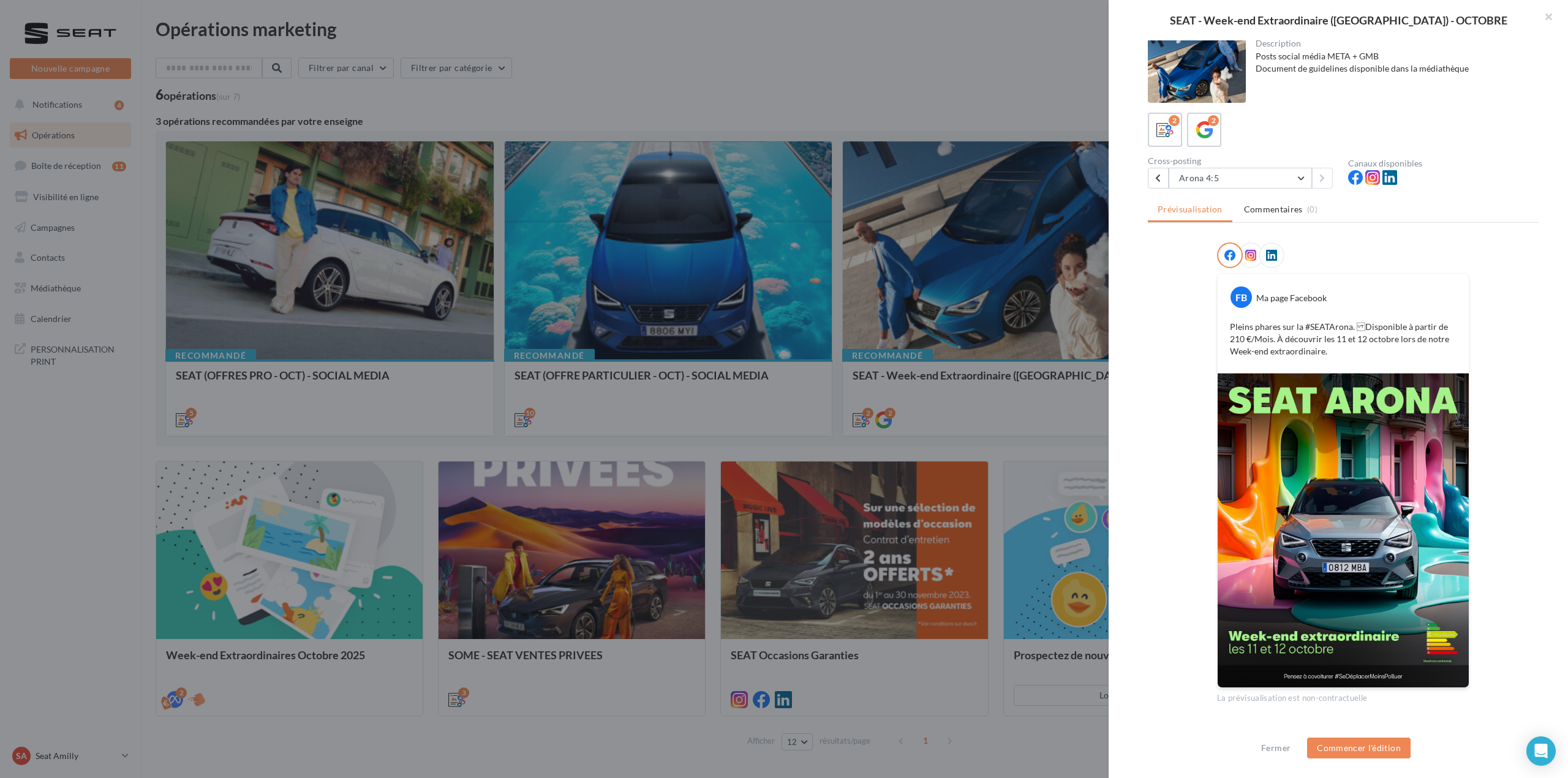
click at [1247, 261] on span at bounding box center [1250, 256] width 11 height 12
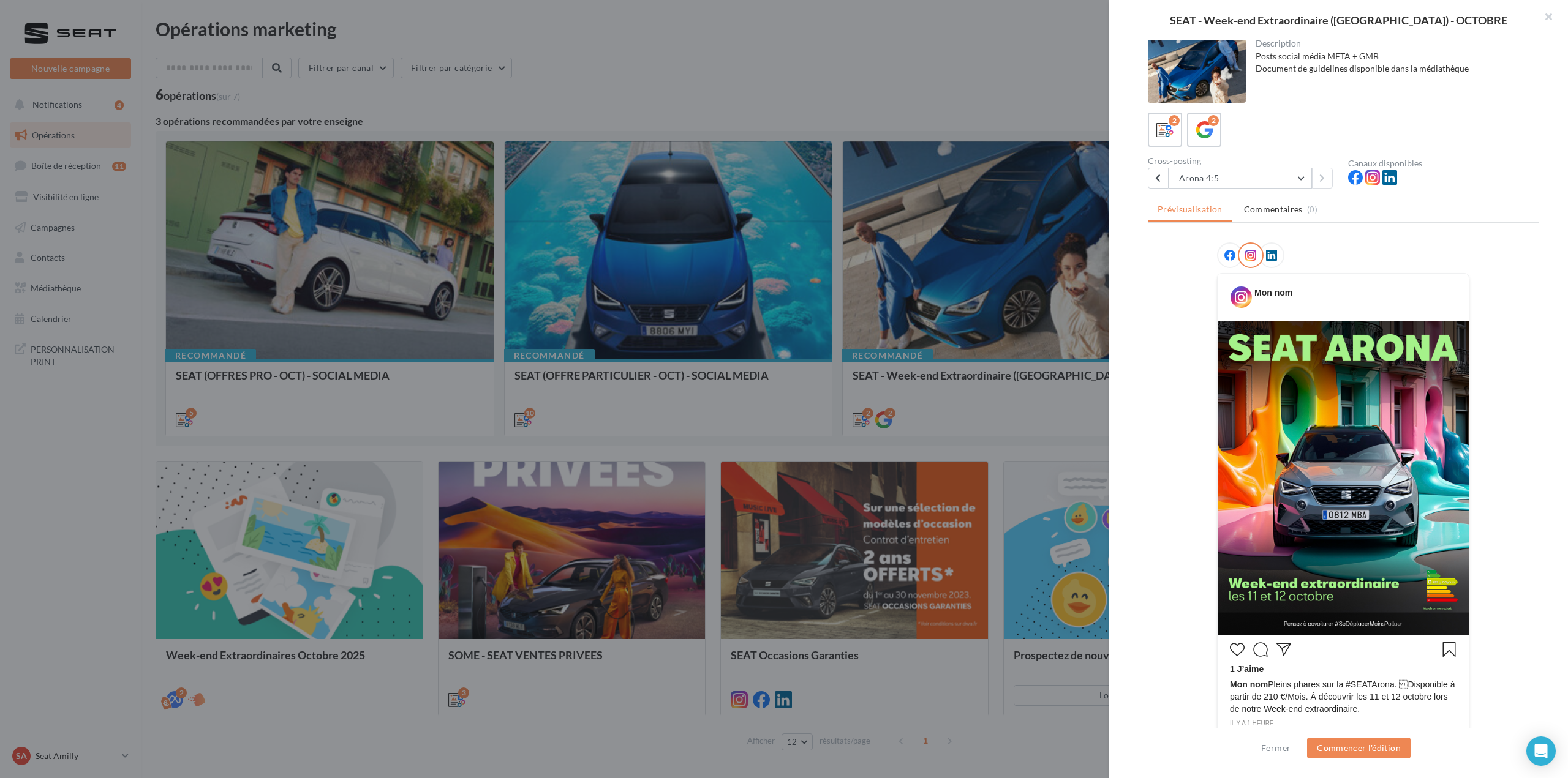
scroll to position [55, 0]
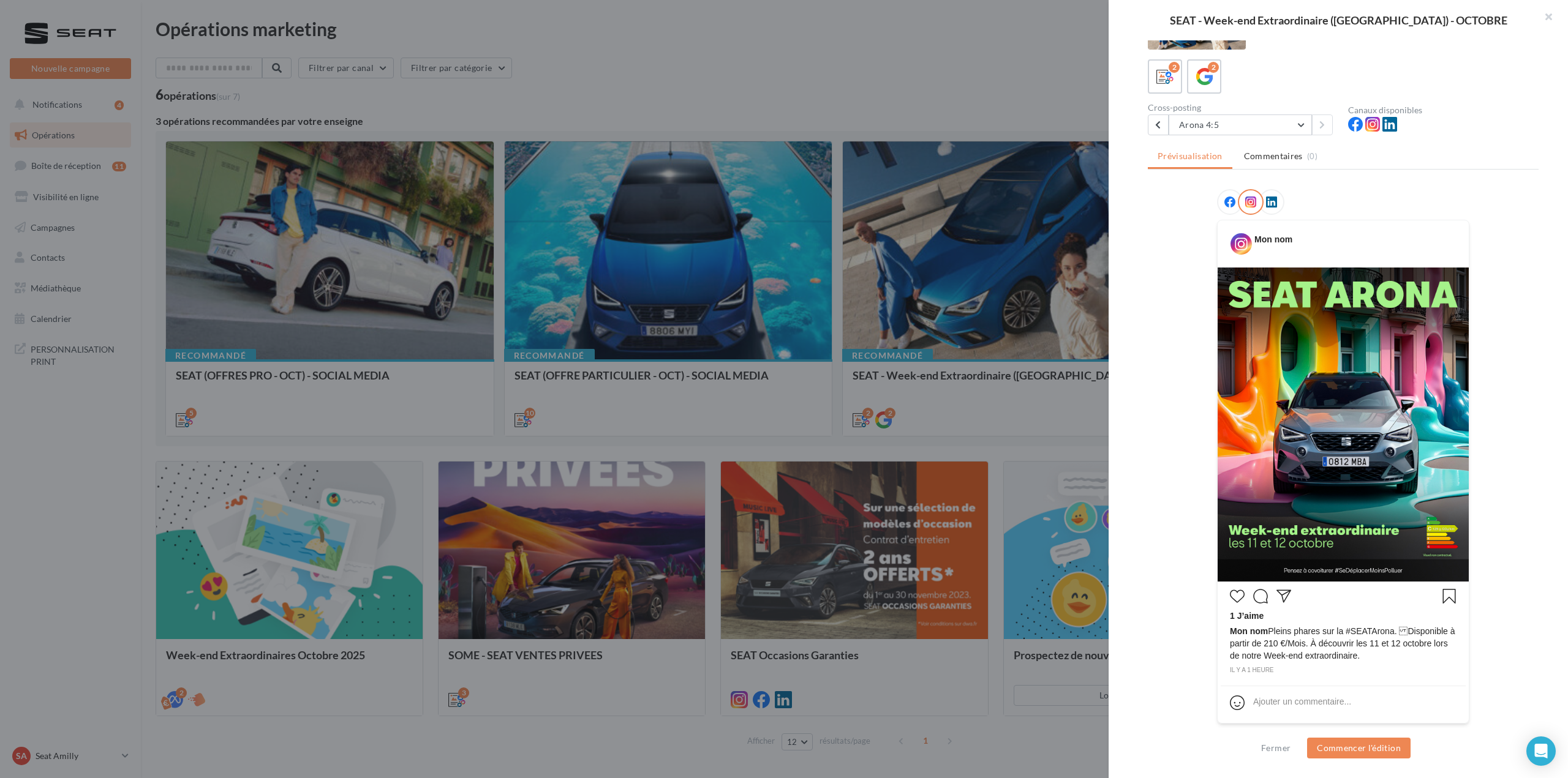
drag, startPoint x: 1268, startPoint y: 631, endPoint x: 1379, endPoint y: 663, distance: 115.5
click at [1379, 663] on div "Mon nom Pleins phares sur la #SEATArona. Disponible à partir de 210 €/Mois. À …" at bounding box center [1343, 645] width 227 height 40
copy span "Pleins phares sur la #SEATArona. Disponible à partir de 210 €/Mois. À découvri…"
drag, startPoint x: 1534, startPoint y: 569, endPoint x: 1524, endPoint y: 568, distance: 10.0
click at [1534, 569] on div "Description Posts social média META + GMB Document de guidelines disponible dan…" at bounding box center [1343, 390] width 469 height 699
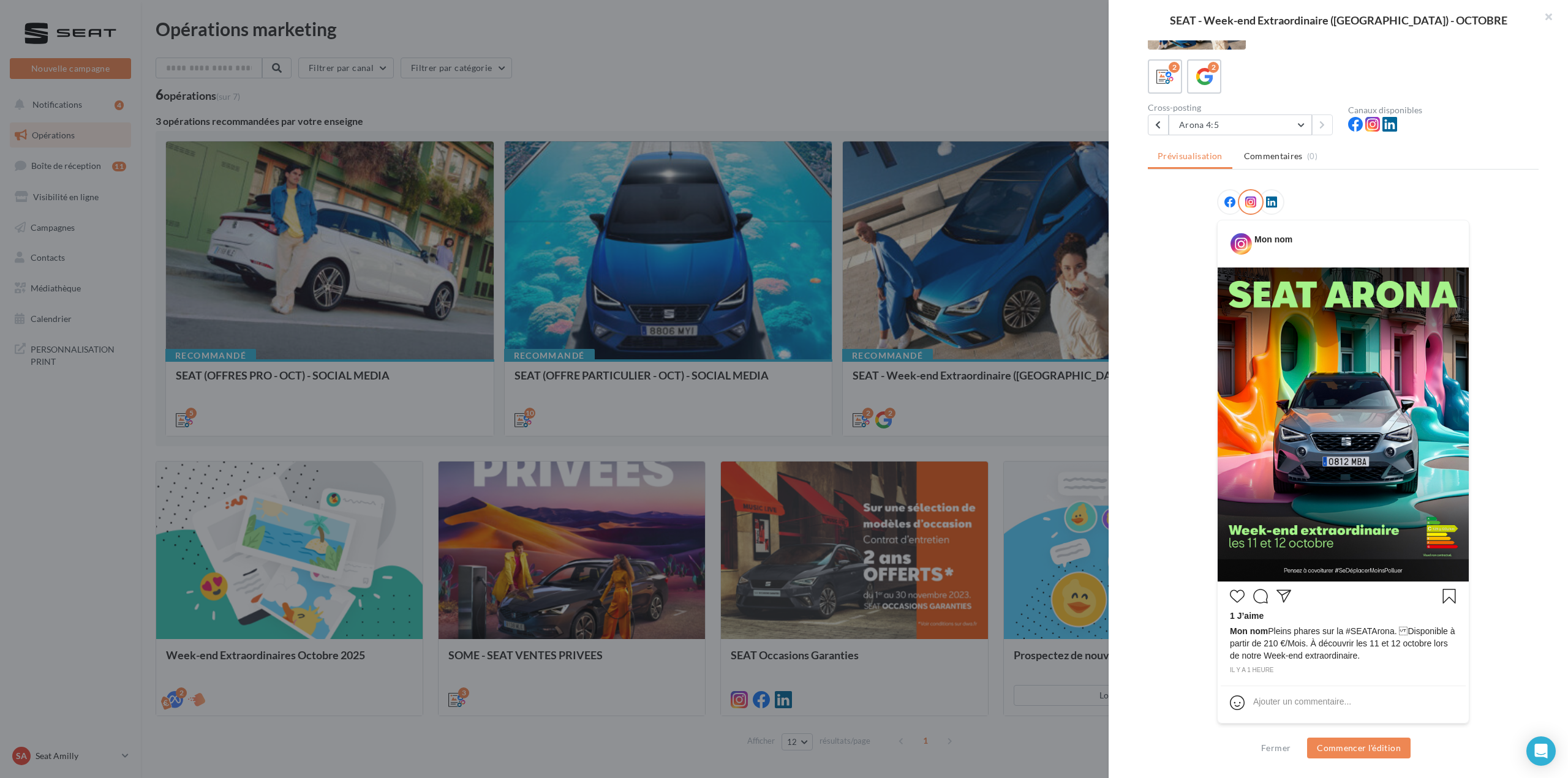
scroll to position [0, 0]
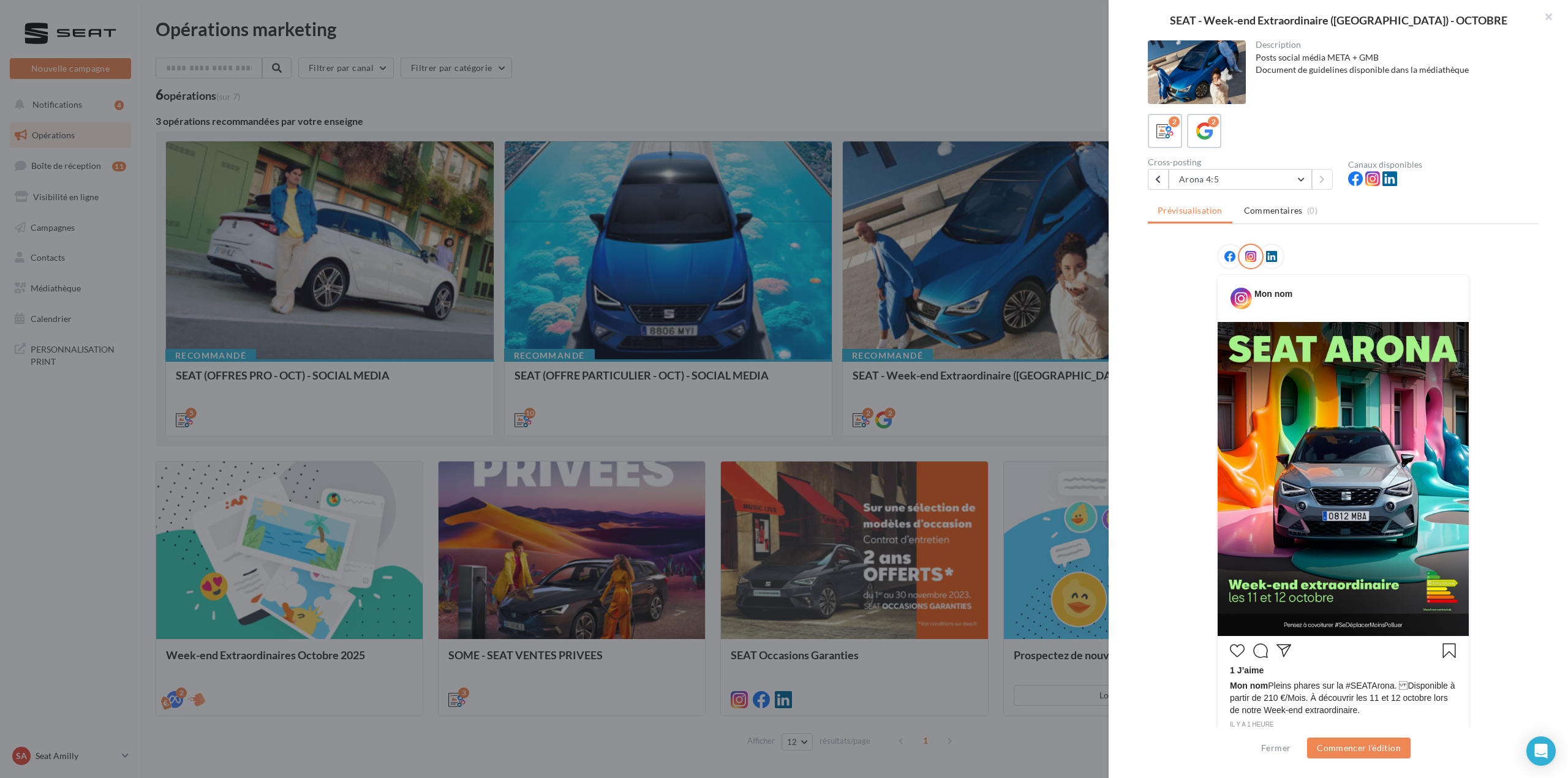
click at [1268, 261] on icon at bounding box center [1271, 256] width 11 height 11
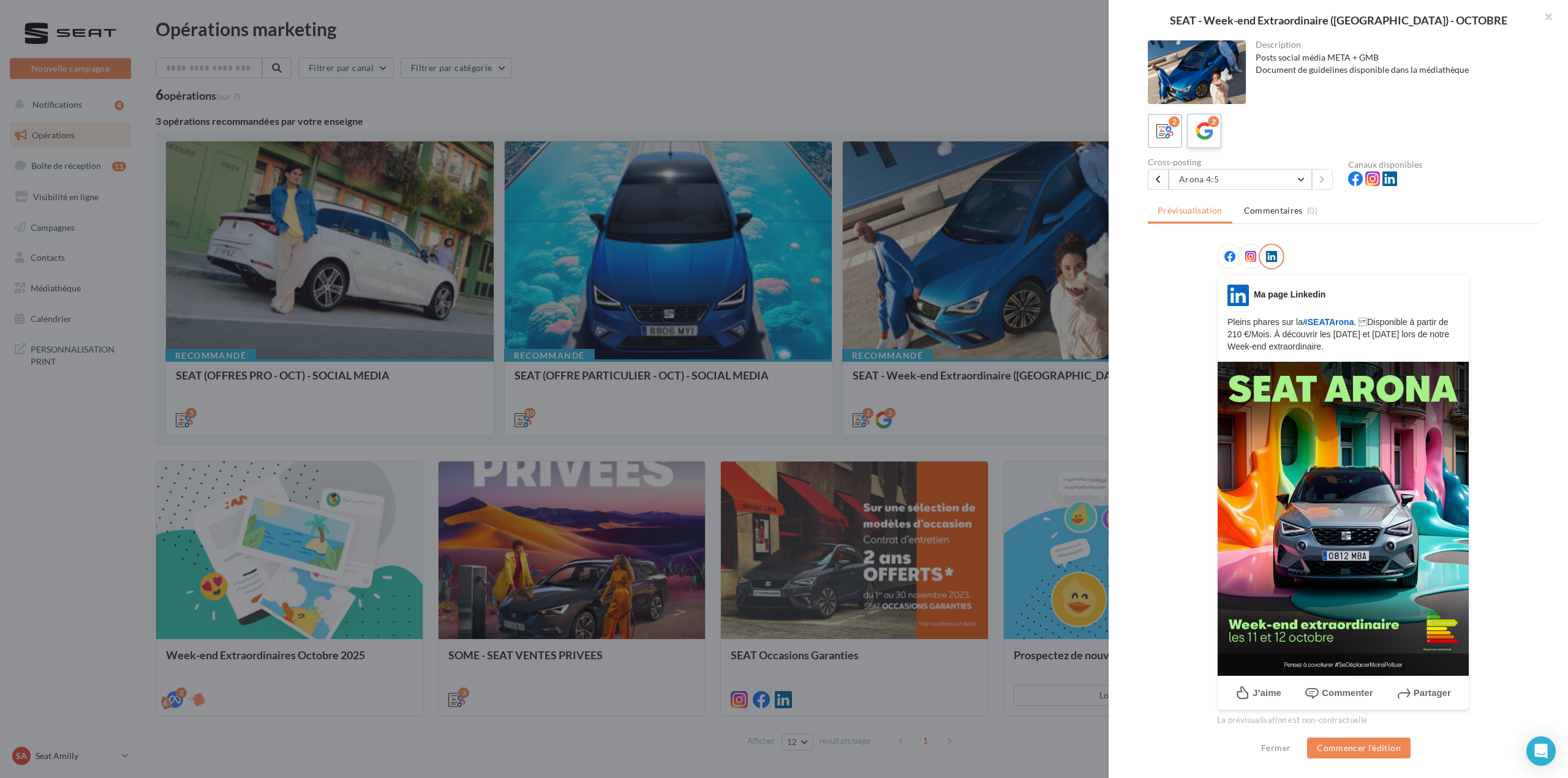
click at [1215, 127] on div "2" at bounding box center [1213, 121] width 11 height 11
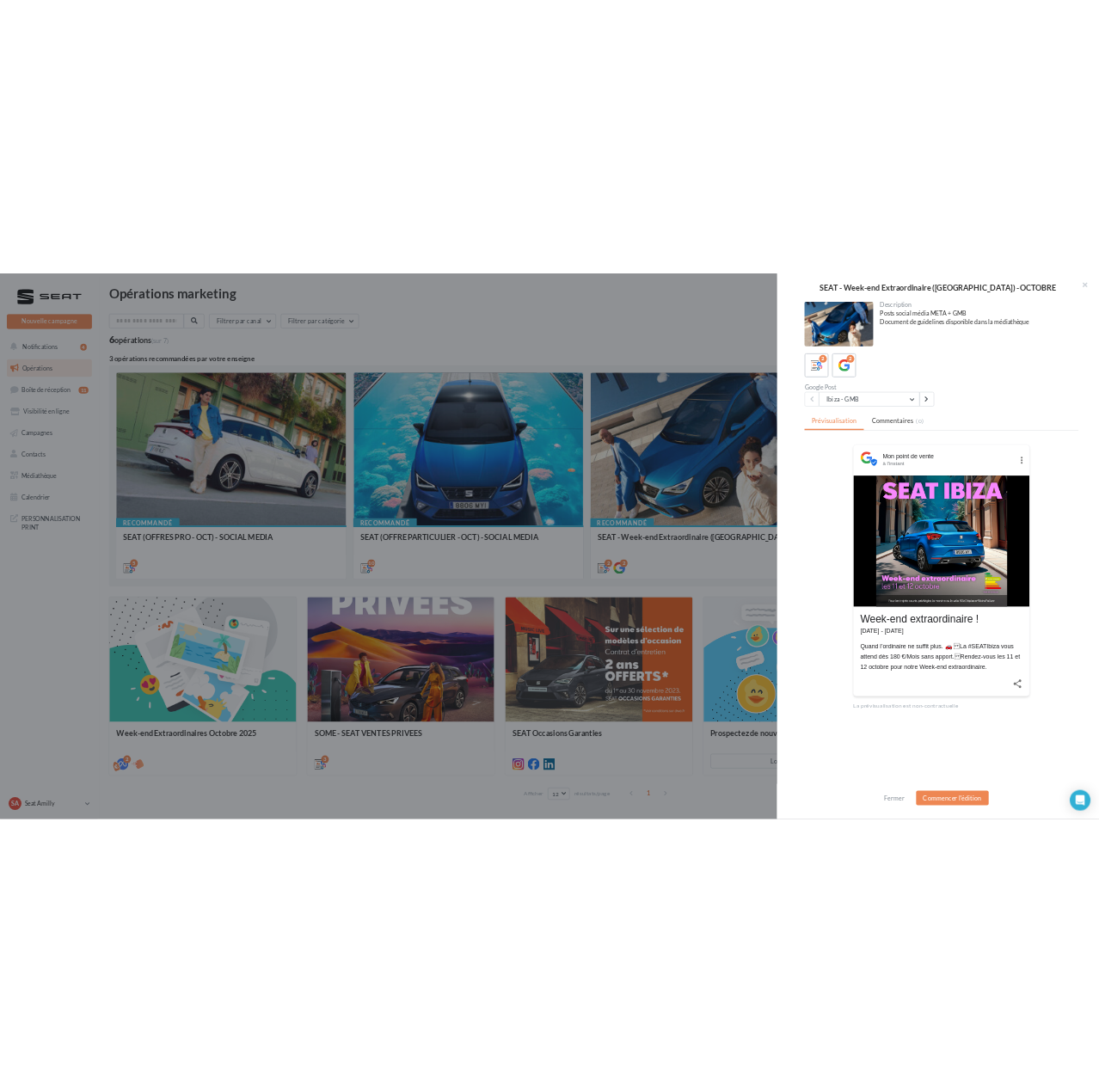
scroll to position [2, 0]
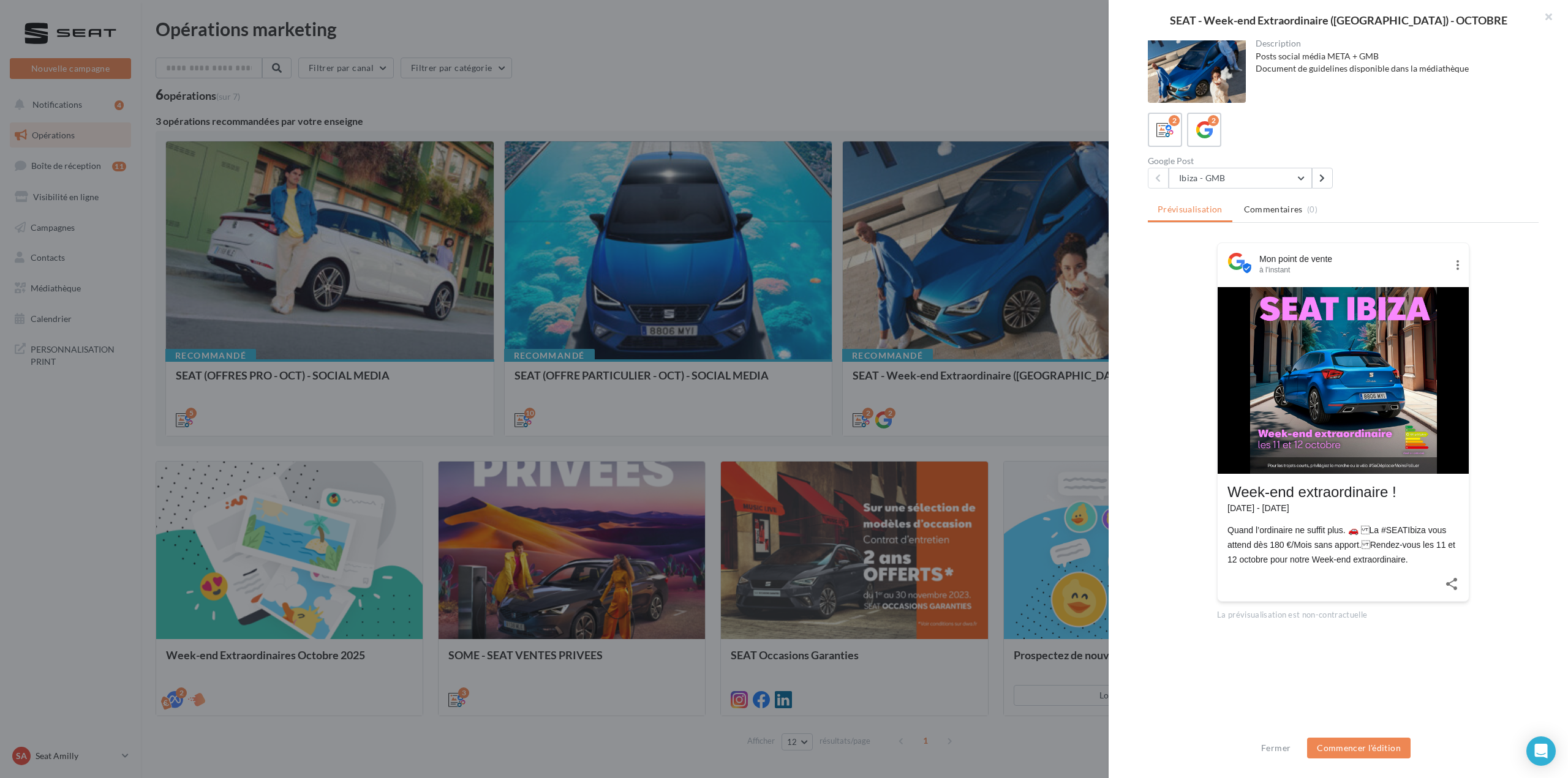
drag, startPoint x: 1226, startPoint y: 532, endPoint x: 1441, endPoint y: 564, distance: 217.4
click at [1441, 564] on div "Quand l’ordinaire ne suffit plus. 🚗 La #SEATIbiza vous attend dès 180 €/Mois s…" at bounding box center [1343, 544] width 232 height 44
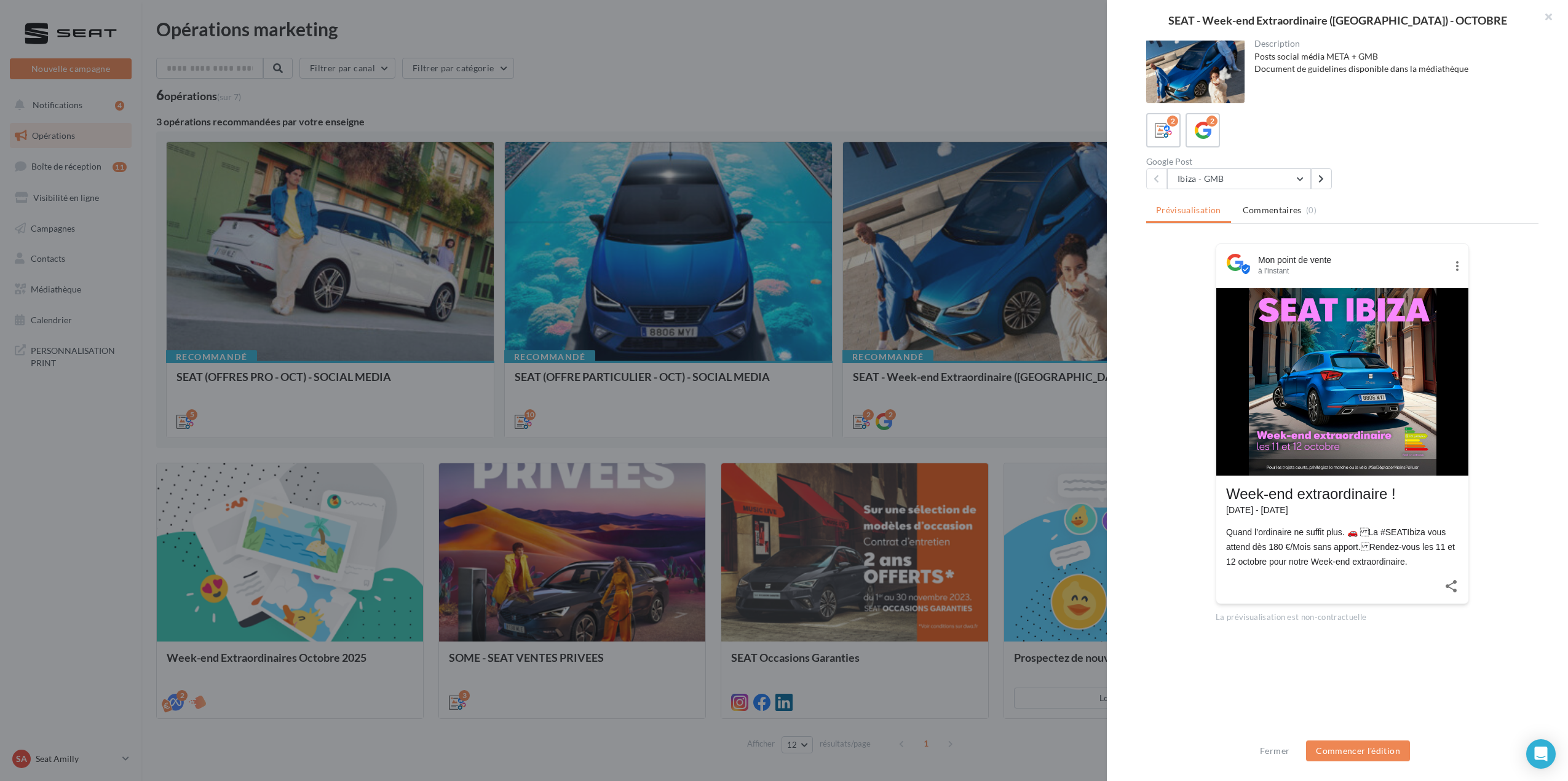
click at [641, 768] on div "SEAT - Week-end Extraordinaire (JPO) - OCTOBRE Description Posts social média M…" at bounding box center [855, 768] width 1397 height 0
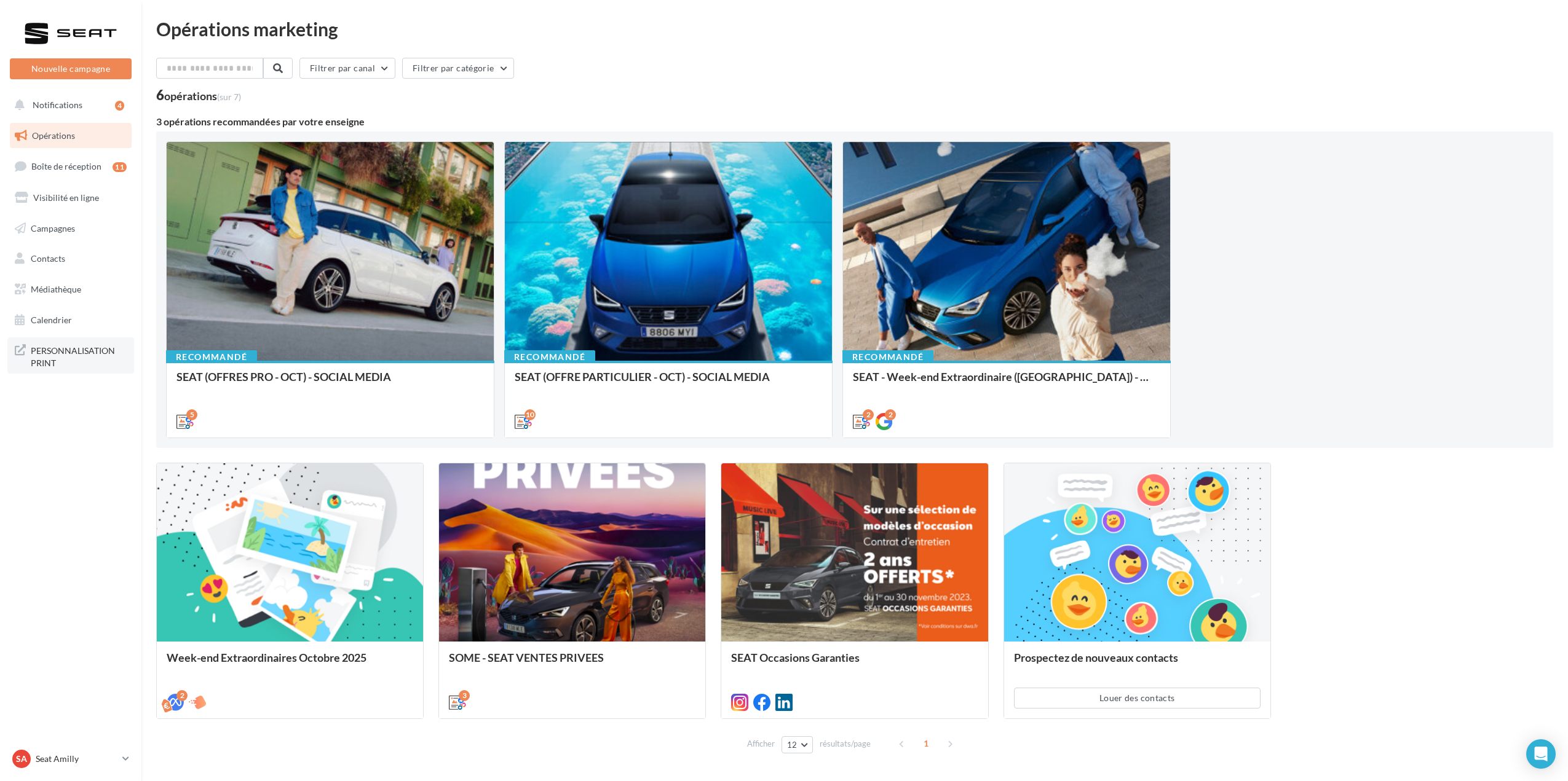
click at [45, 349] on span "PERSONNALISATION PRINT" at bounding box center [78, 355] width 96 height 26
